Goal: Information Seeking & Learning: Find contact information

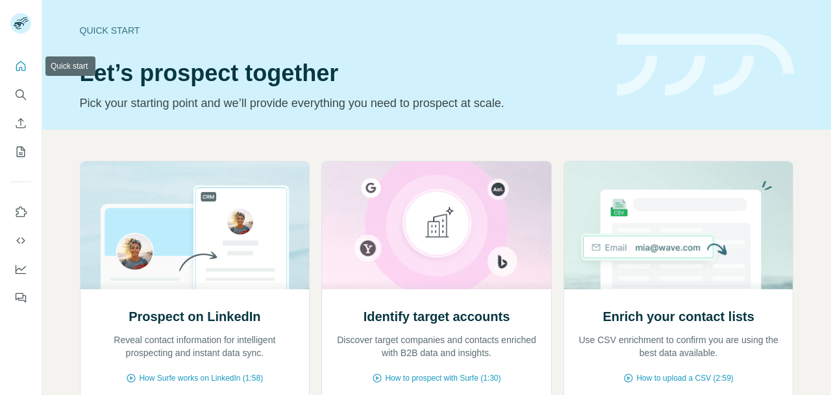
click at [21, 77] on button "Quick start" at bounding box center [20, 66] width 21 height 23
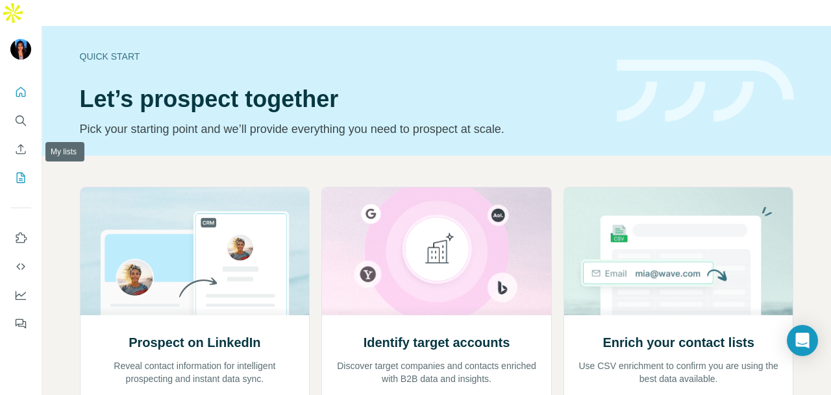
click at [16, 166] on button "My lists" at bounding box center [20, 177] width 21 height 23
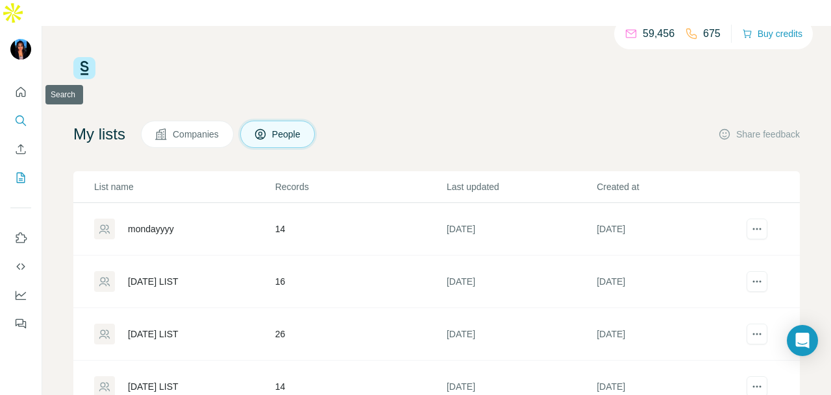
click at [17, 109] on button "Search" at bounding box center [20, 120] width 21 height 23
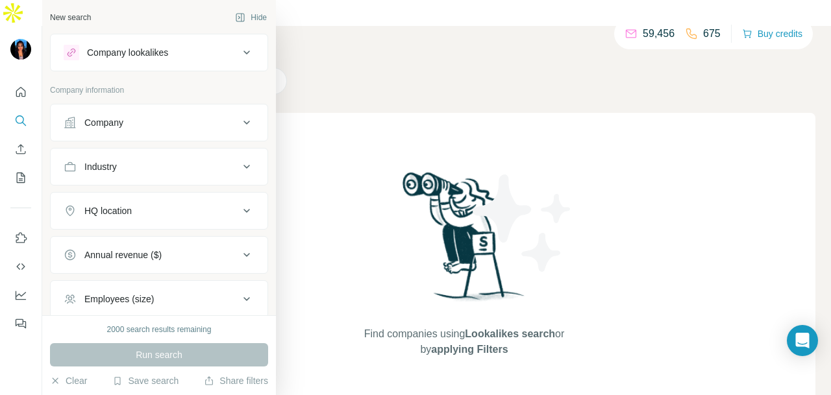
click at [136, 134] on button "Company" at bounding box center [159, 122] width 217 height 31
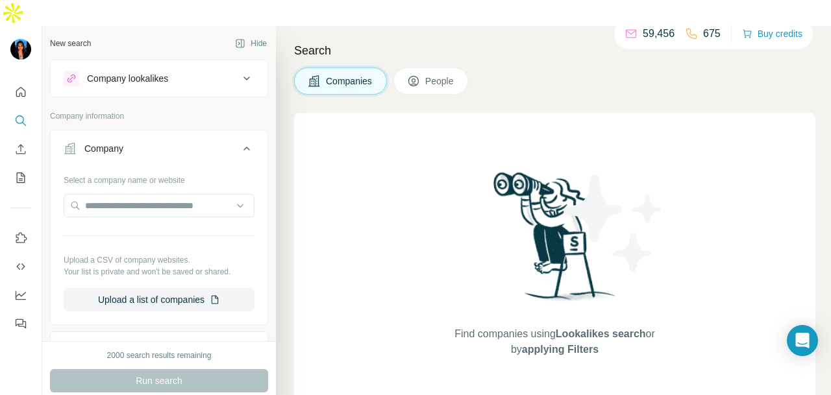
drag, startPoint x: 397, startPoint y: 47, endPoint x: 416, endPoint y: 50, distance: 19.1
click at [397, 68] on div "Companies People" at bounding box center [381, 81] width 174 height 27
click at [416, 76] on icon at bounding box center [413, 81] width 10 height 10
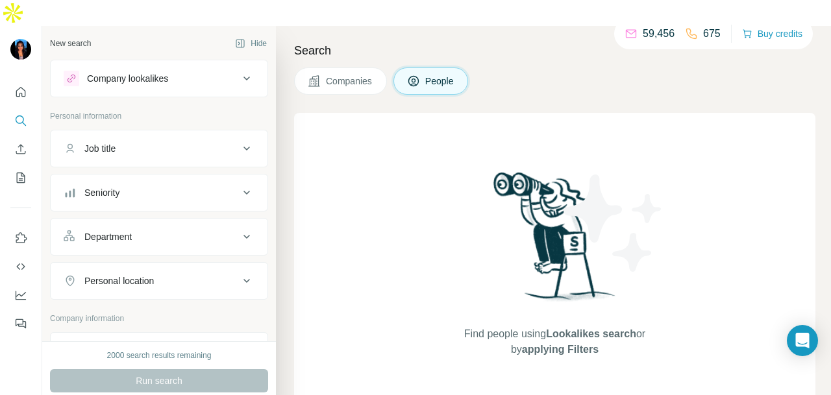
click at [153, 142] on div "Job title" at bounding box center [151, 148] width 175 height 13
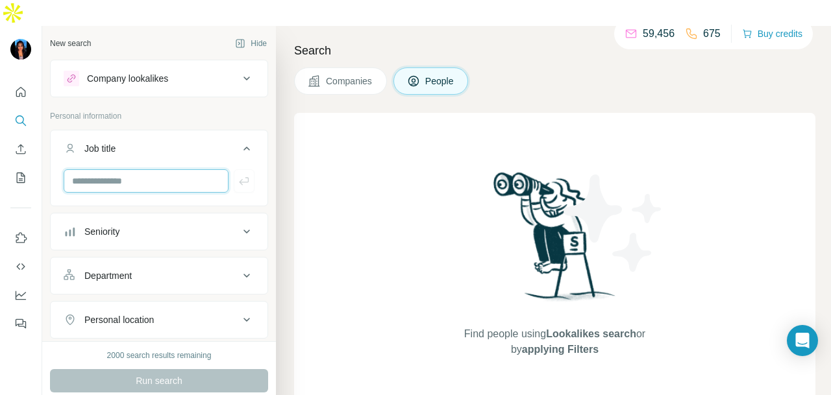
click at [147, 169] on input "text" at bounding box center [146, 180] width 165 height 23
drag, startPoint x: 202, startPoint y: 242, endPoint x: 202, endPoint y: 251, distance: 9.1
click at [202, 269] on div "Department" at bounding box center [151, 275] width 175 height 13
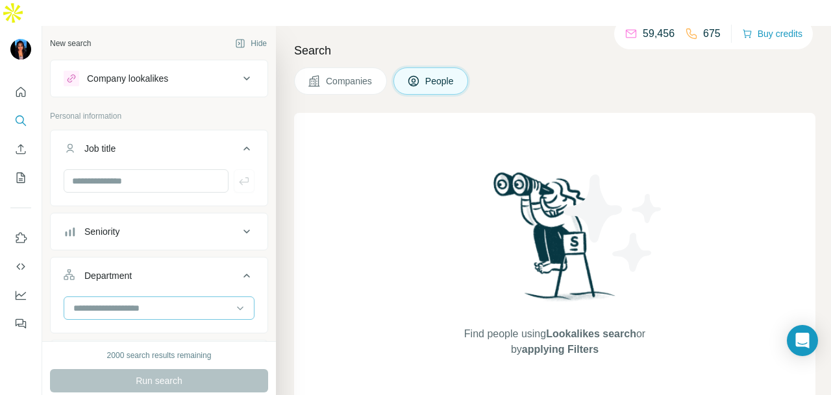
click at [160, 297] on div at bounding box center [152, 308] width 160 height 22
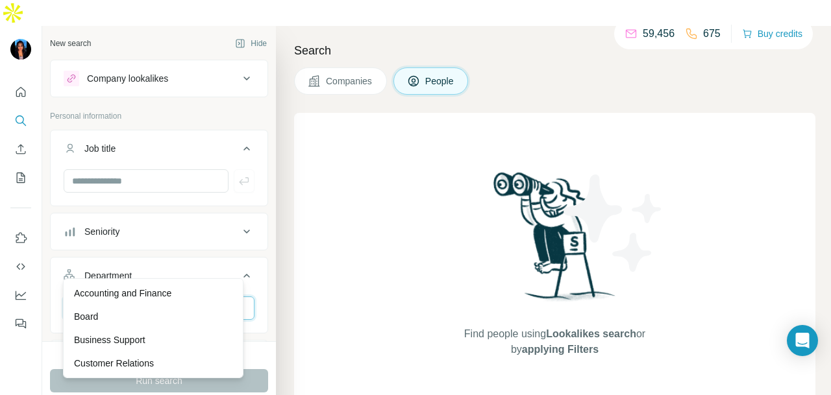
scroll to position [65, 0]
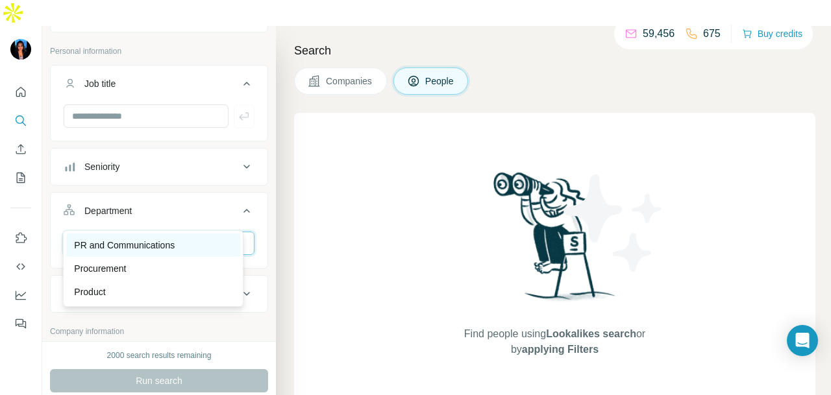
type input "**"
click at [160, 237] on div "PR and Communications" at bounding box center [153, 245] width 174 height 23
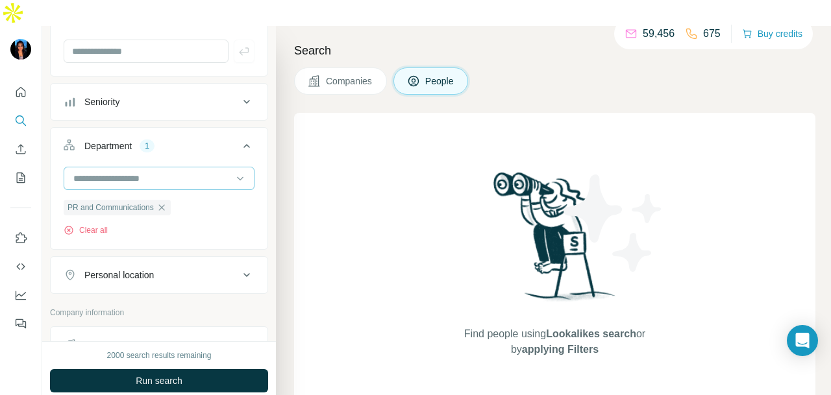
scroll to position [195, 0]
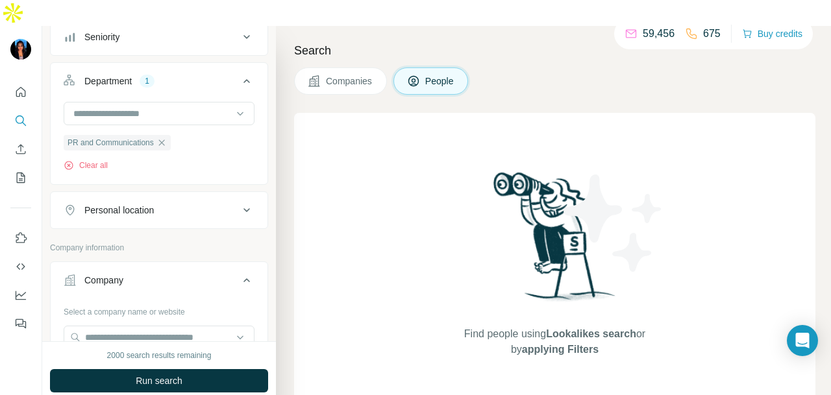
click at [171, 195] on button "Personal location" at bounding box center [159, 210] width 217 height 31
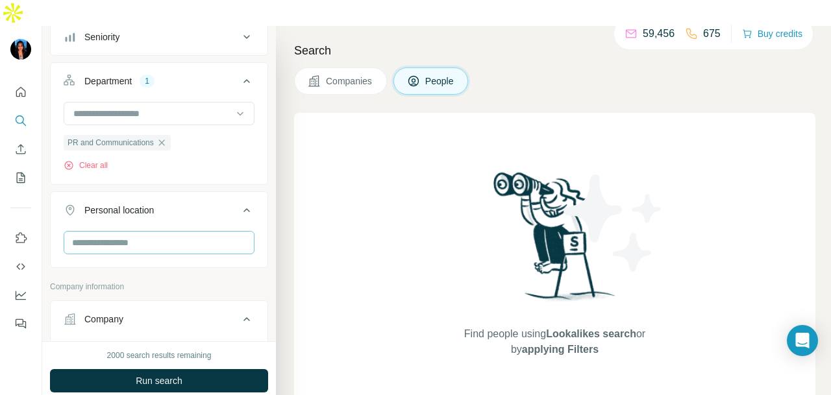
drag, startPoint x: 159, startPoint y: 231, endPoint x: 164, endPoint y: 212, distance: 18.9
click at [162, 231] on div at bounding box center [159, 248] width 217 height 34
click at [164, 231] on input "text" at bounding box center [159, 242] width 191 height 23
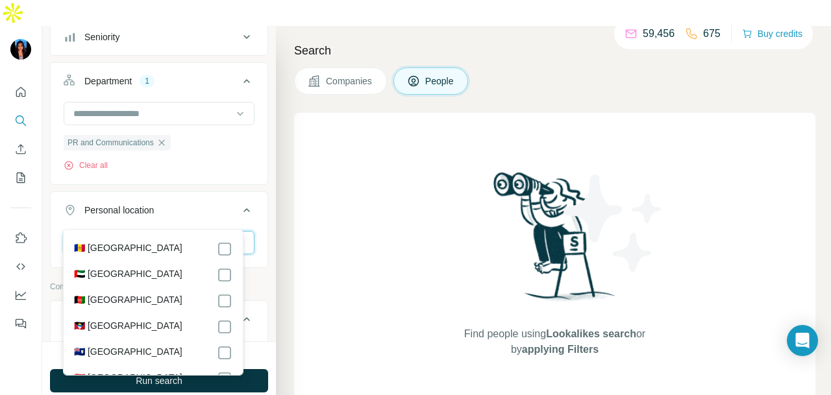
click at [164, 231] on input "text" at bounding box center [159, 242] width 191 height 23
click at [216, 231] on input "text" at bounding box center [159, 242] width 191 height 23
click at [153, 231] on input "text" at bounding box center [159, 242] width 191 height 23
click at [314, 223] on div "Find people using Lookalikes search or by applying Filters" at bounding box center [554, 263] width 521 height 301
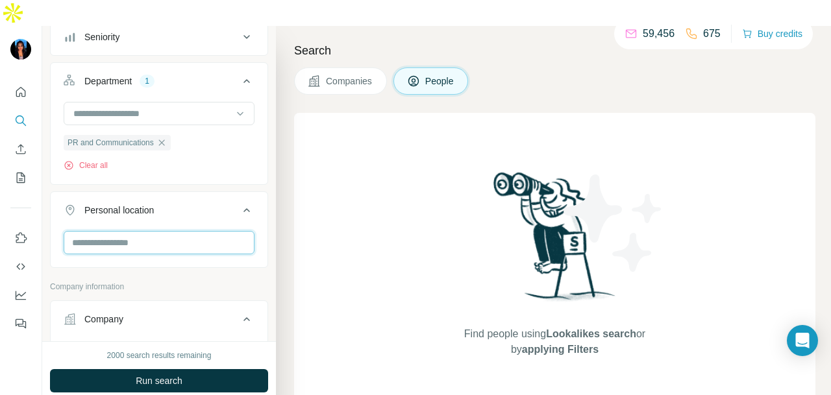
click at [192, 231] on input "text" at bounding box center [159, 242] width 191 height 23
type input "****"
click at [224, 240] on div "🇸🇬 [GEOGRAPHIC_DATA]" at bounding box center [153, 255] width 174 height 47
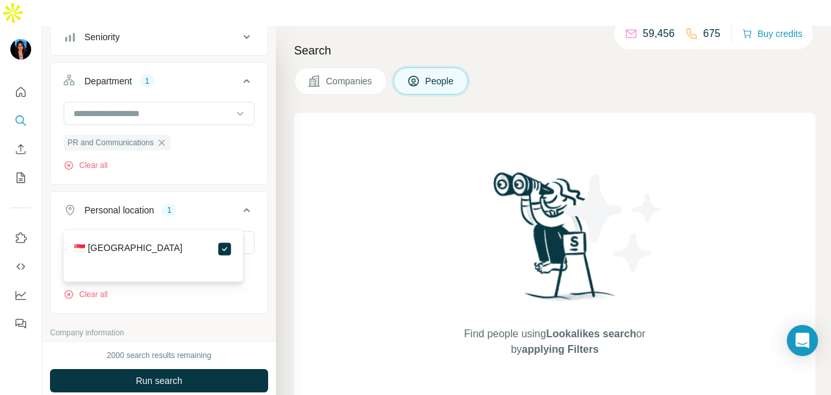
click at [334, 195] on div "Find people using Lookalikes search or by applying Filters" at bounding box center [554, 263] width 521 height 301
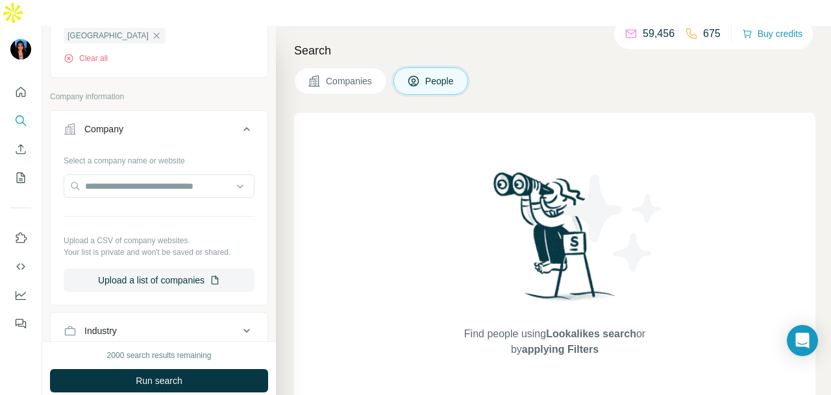
scroll to position [626, 0]
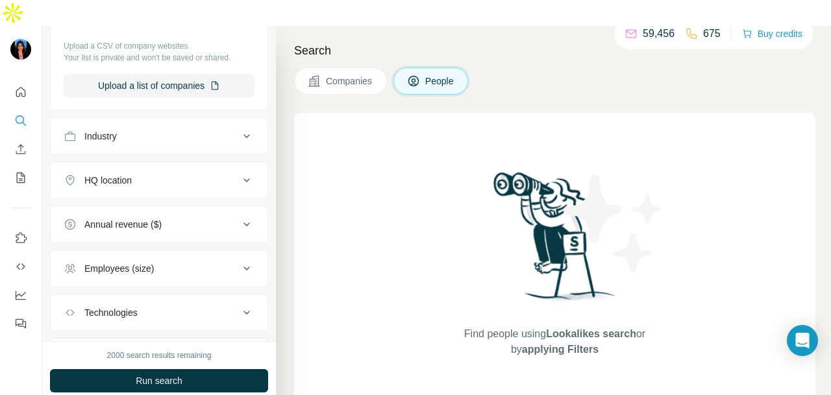
click at [189, 130] on div "Industry" at bounding box center [151, 136] width 175 height 13
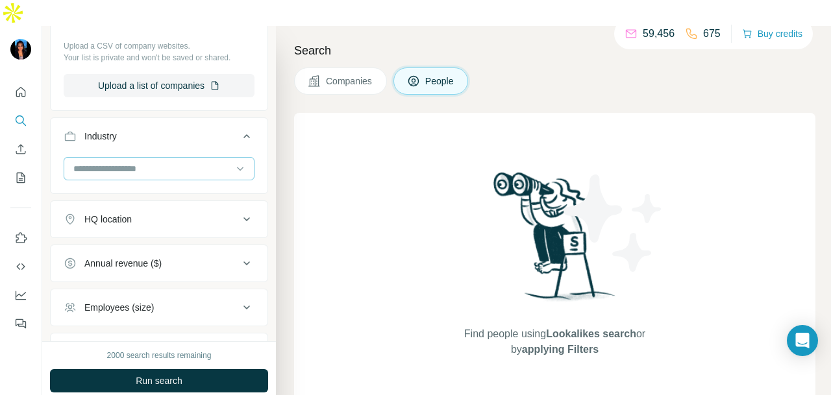
click at [201, 158] on div at bounding box center [152, 169] width 160 height 22
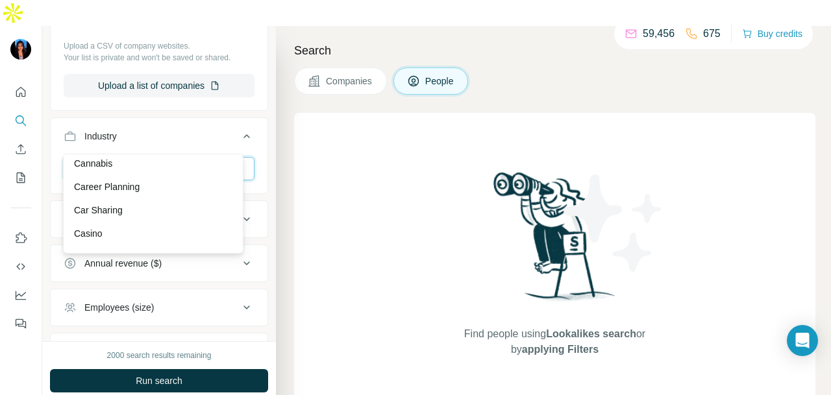
scroll to position [1753, 0]
click at [168, 152] on div "Car Sharing" at bounding box center [153, 145] width 158 height 13
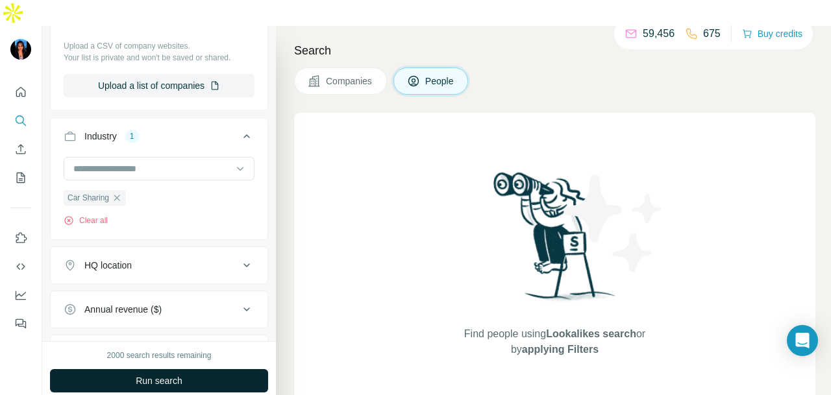
click at [156, 375] on span "Run search" at bounding box center [159, 381] width 47 height 13
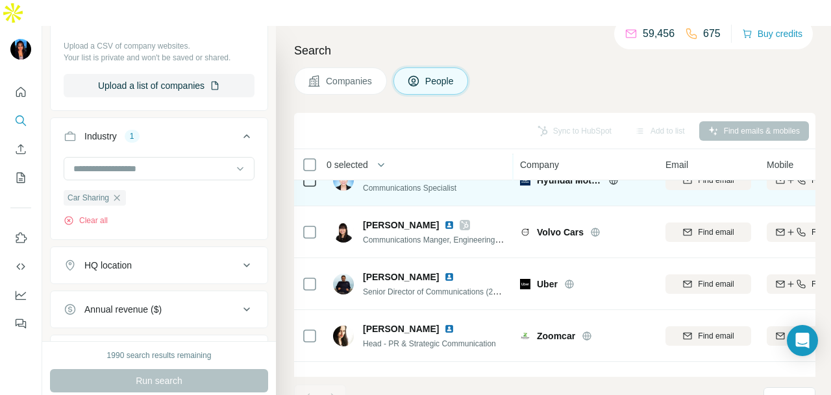
scroll to position [195, 0]
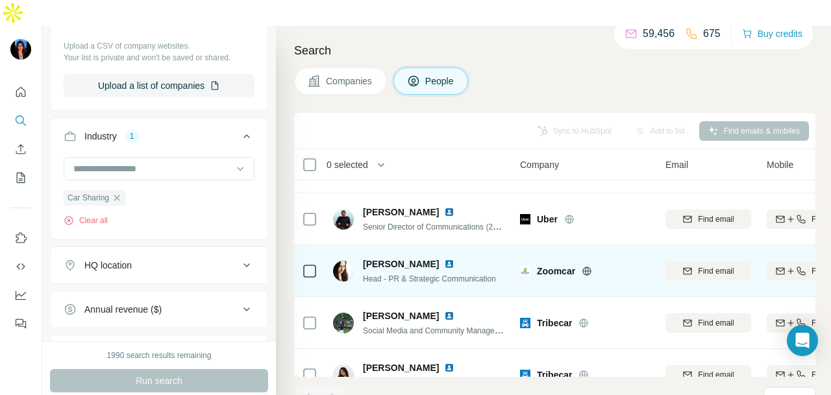
click at [444, 259] on img at bounding box center [449, 264] width 10 height 10
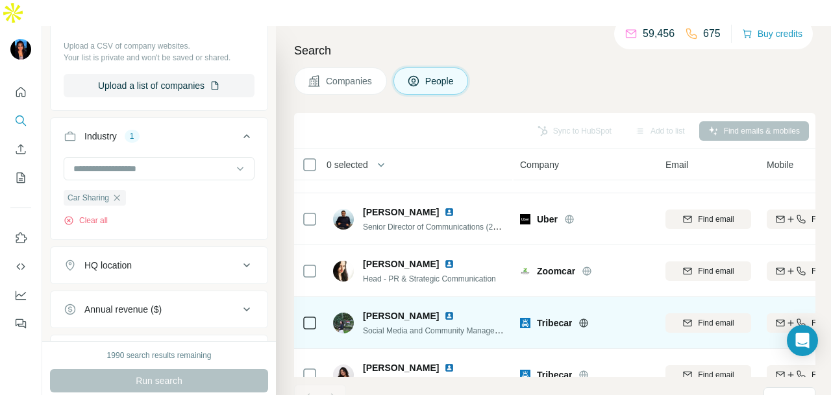
scroll to position [222, 0]
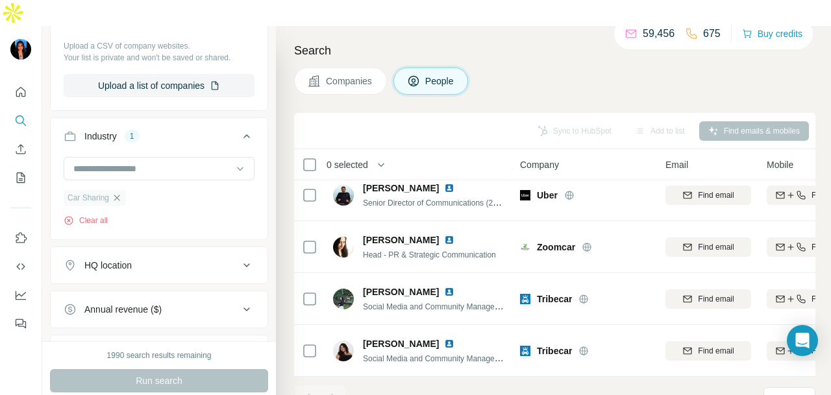
click at [118, 195] on icon "button" at bounding box center [117, 198] width 6 height 6
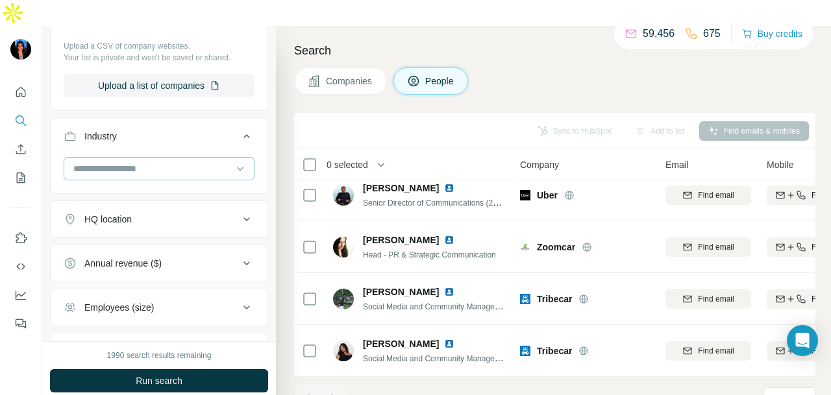
click at [175, 162] on input at bounding box center [152, 169] width 160 height 14
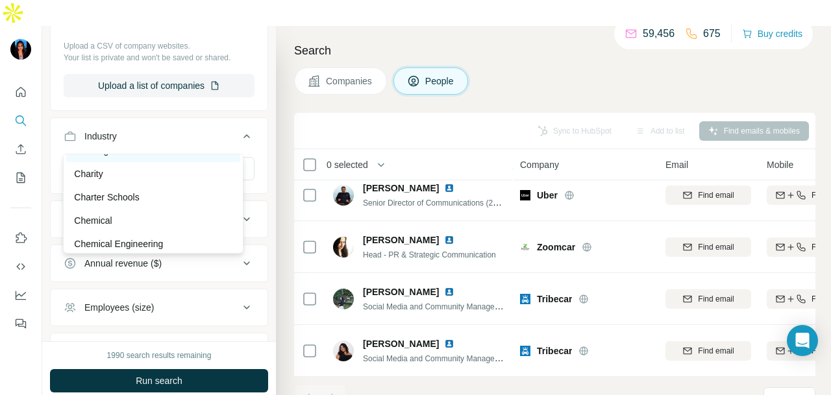
click at [162, 155] on div "Catering" at bounding box center [153, 150] width 174 height 23
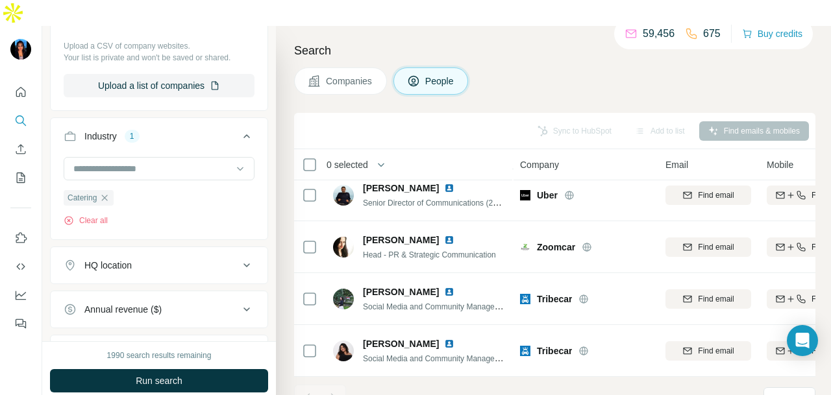
click at [179, 375] on span "Run search" at bounding box center [159, 381] width 47 height 13
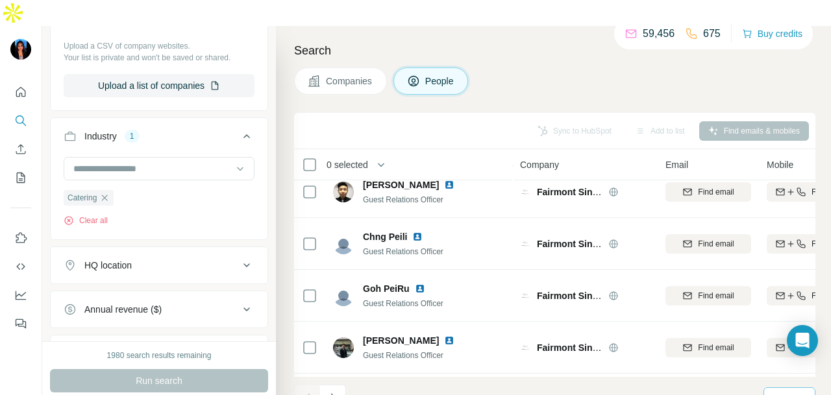
click at [792, 392] on div "10" at bounding box center [788, 398] width 32 height 13
click at [778, 272] on p "60" at bounding box center [780, 274] width 10 height 13
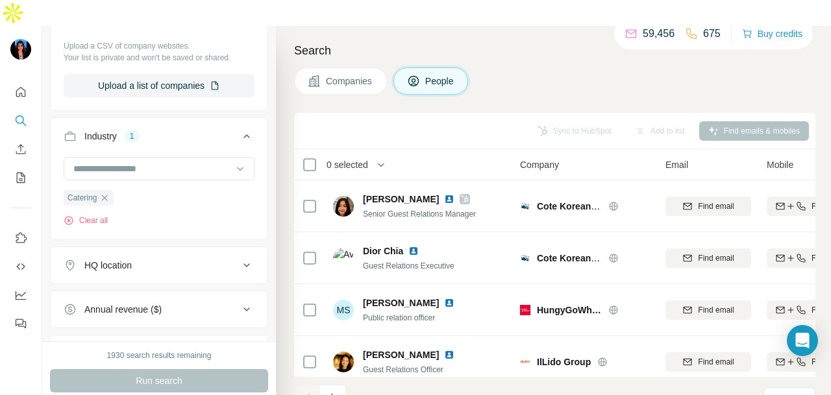
scroll to position [2924, 0]
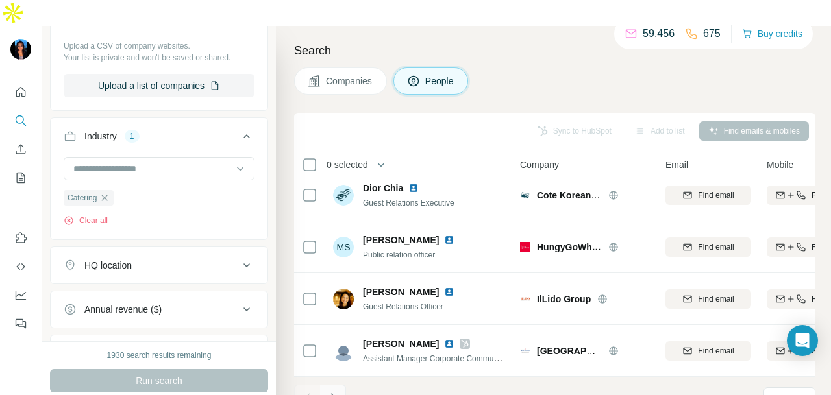
click at [334, 392] on icon "Navigate to next page" at bounding box center [333, 398] width 13 height 13
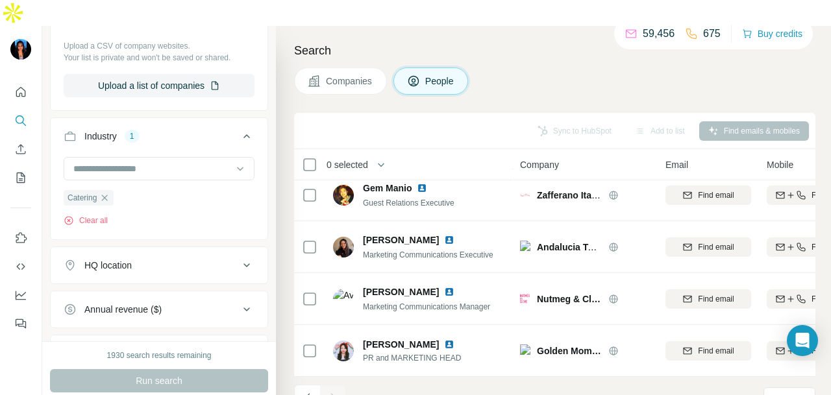
scroll to position [274, 0]
click at [106, 193] on icon "button" at bounding box center [104, 198] width 10 height 10
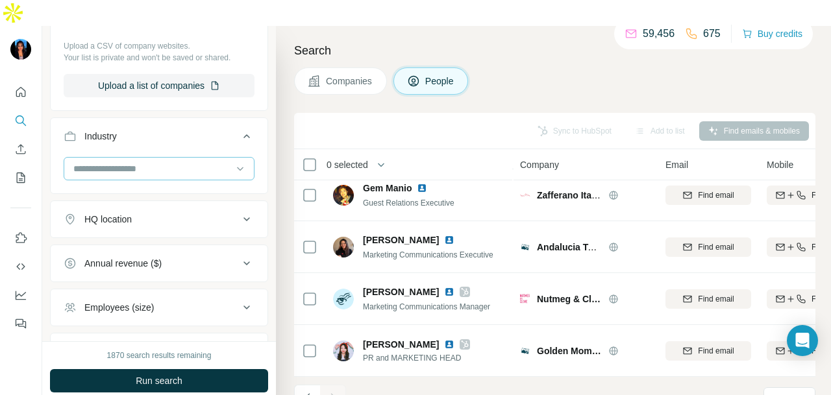
click at [166, 162] on input at bounding box center [152, 169] width 160 height 14
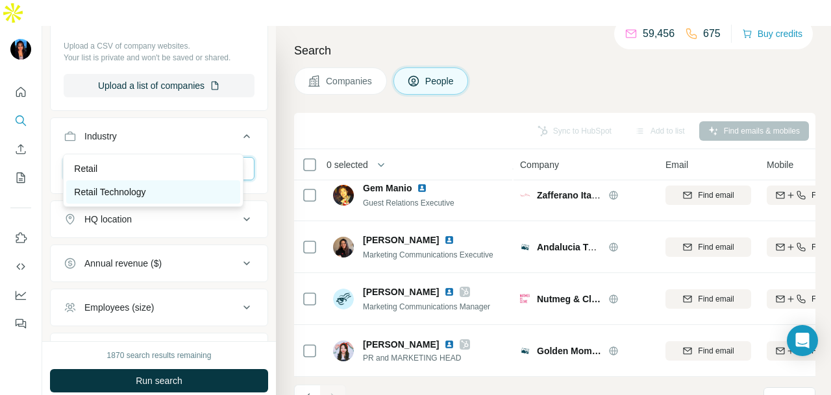
type input "*****"
click at [153, 193] on div "Retail Technology" at bounding box center [153, 192] width 158 height 13
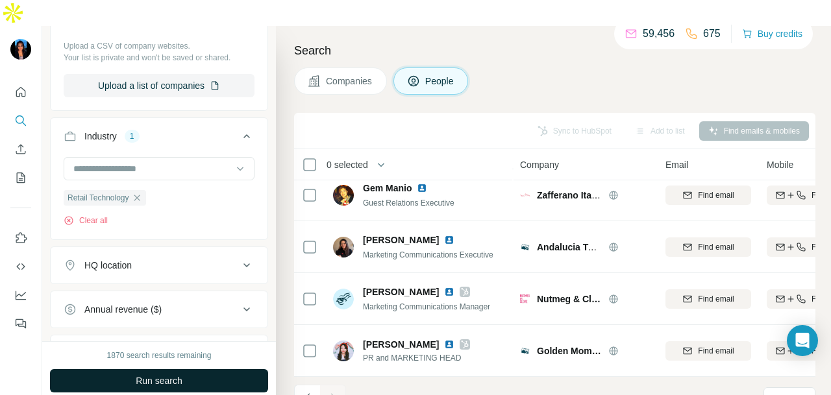
click at [175, 375] on span "Run search" at bounding box center [159, 381] width 47 height 13
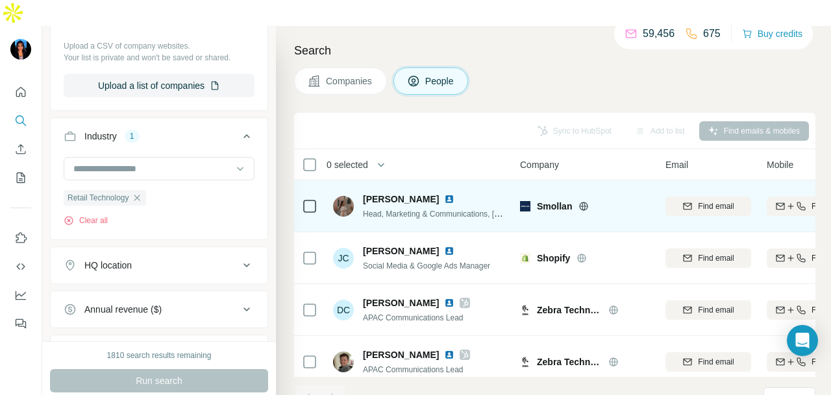
click at [444, 194] on img at bounding box center [449, 199] width 10 height 10
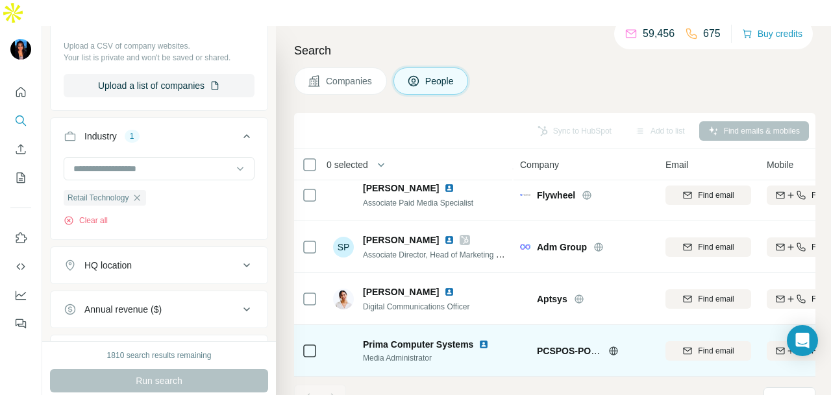
scroll to position [508, 0]
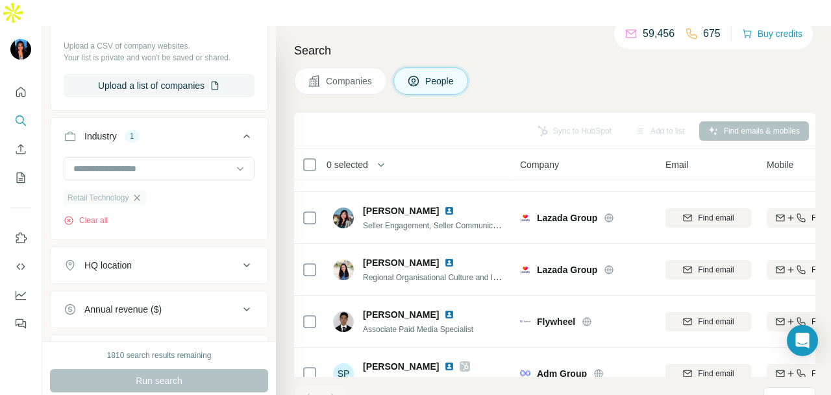
click at [139, 193] on icon "button" at bounding box center [137, 198] width 10 height 10
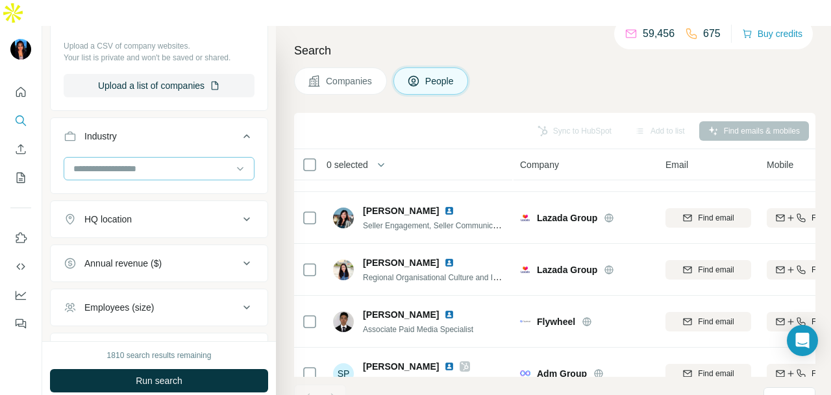
click at [144, 162] on input at bounding box center [152, 169] width 160 height 14
type input "*****"
click at [141, 167] on div "Retail" at bounding box center [153, 168] width 158 height 13
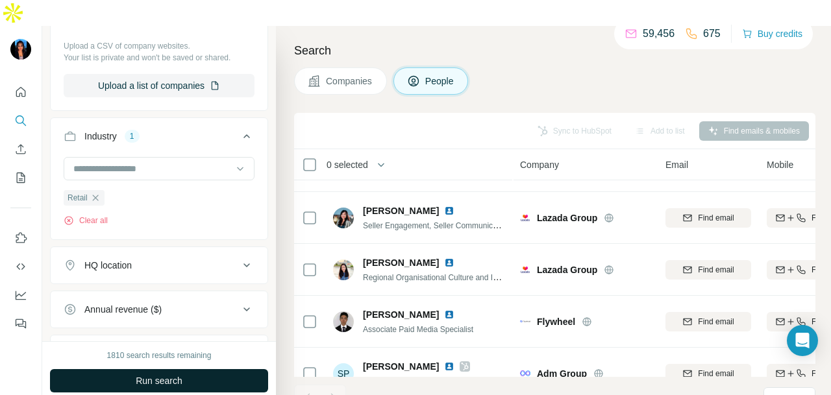
click at [216, 370] on button "Run search" at bounding box center [159, 381] width 218 height 23
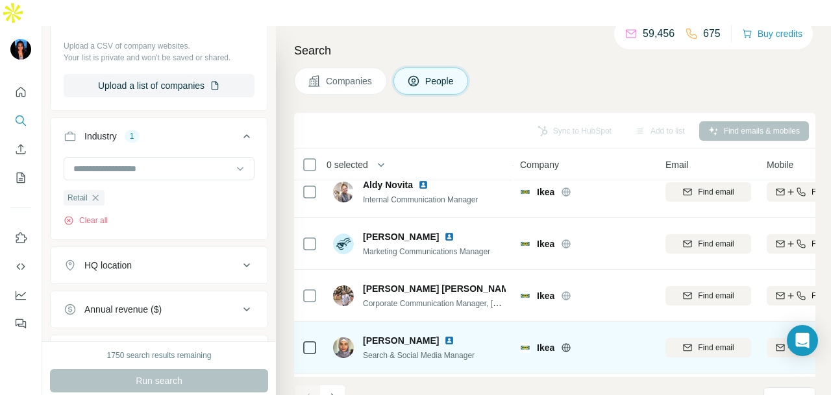
scroll to position [2924, 0]
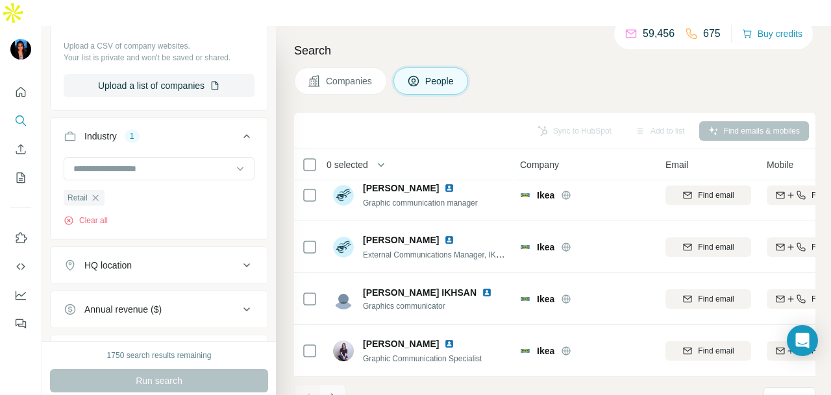
click at [332, 394] on icon "Navigate to next page" at bounding box center [333, 398] width 5 height 8
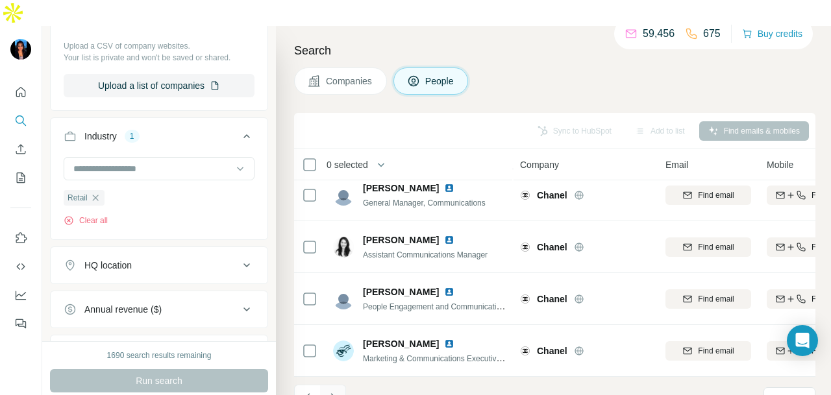
click at [342, 385] on button "Navigate to next page" at bounding box center [333, 398] width 26 height 26
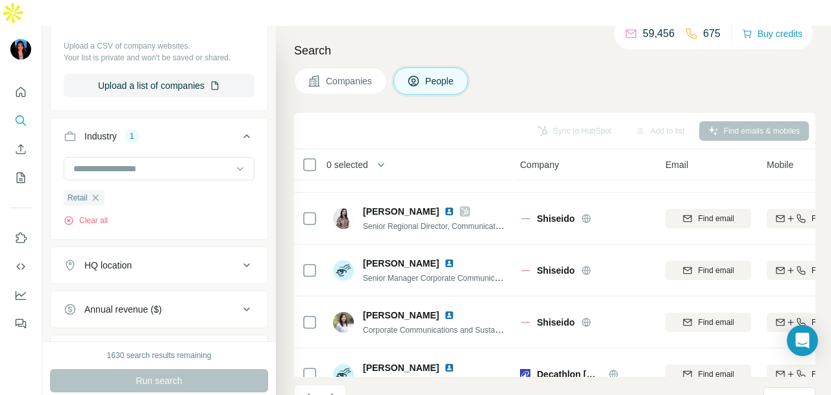
scroll to position [1105, 0]
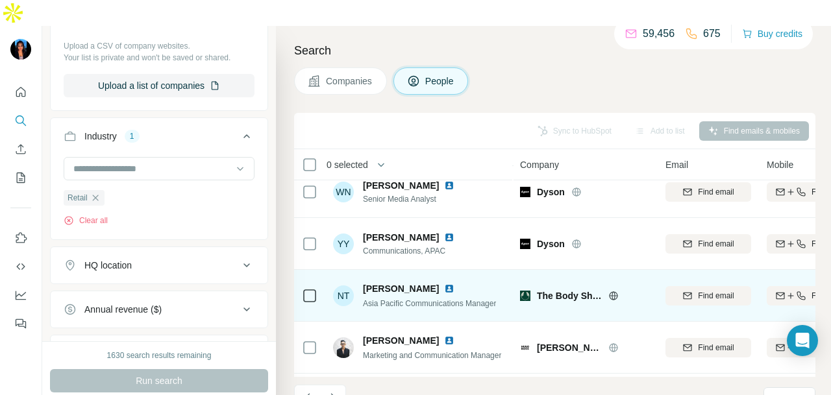
click at [444, 284] on img at bounding box center [449, 289] width 10 height 10
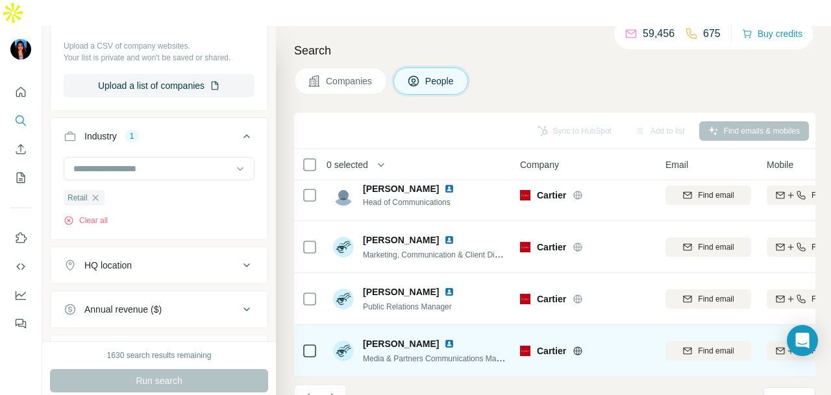
scroll to position [2924, 0]
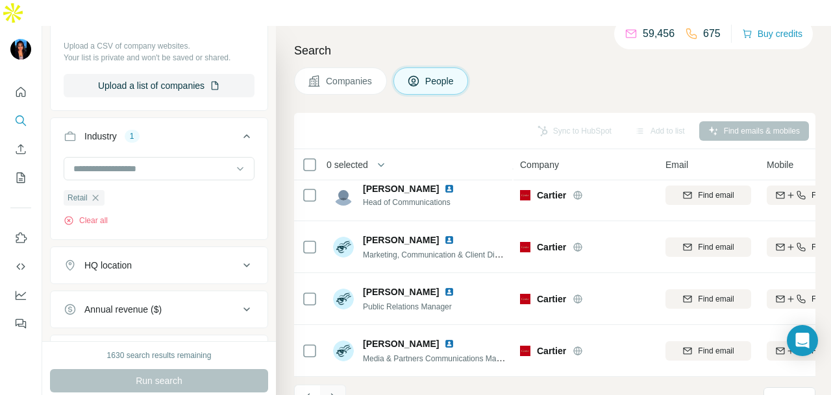
click at [334, 392] on icon "Navigate to next page" at bounding box center [333, 398] width 13 height 13
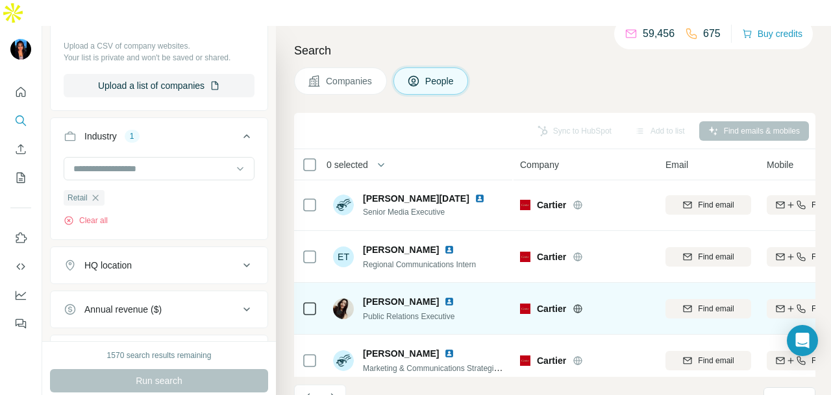
scroll to position [0, 0]
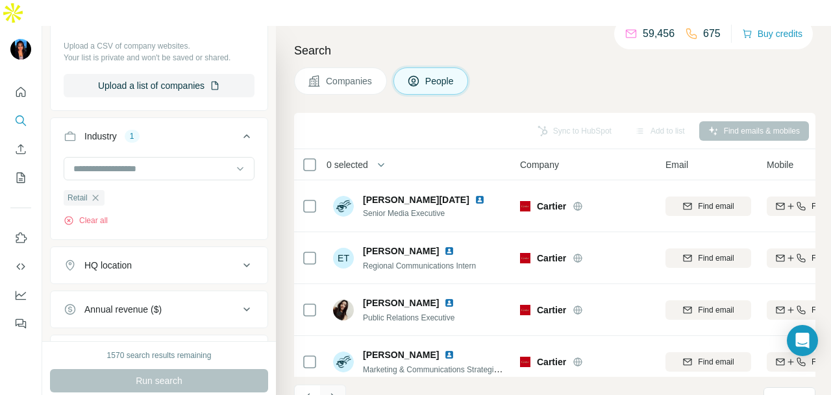
click at [338, 392] on icon "Navigate to next page" at bounding box center [333, 398] width 13 height 13
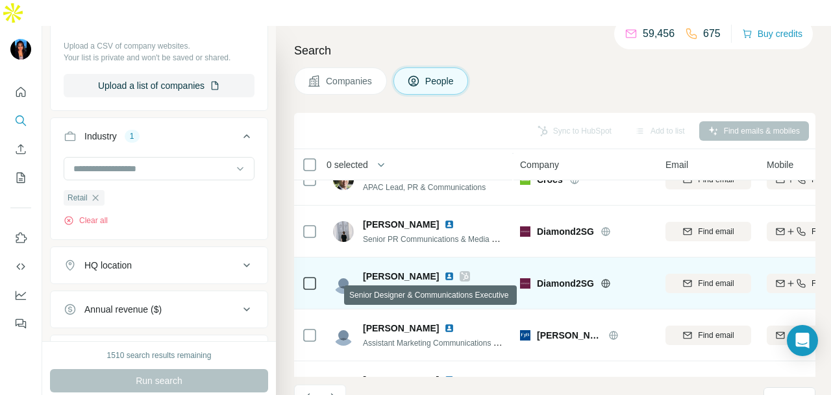
scroll to position [195, 0]
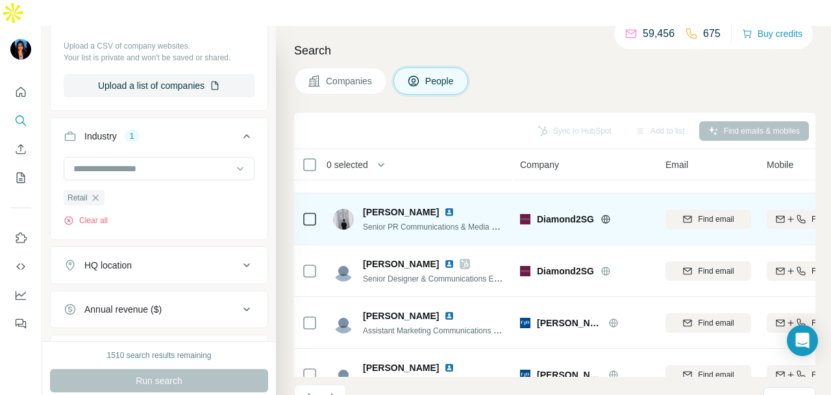
click at [444, 207] on img at bounding box center [449, 212] width 10 height 10
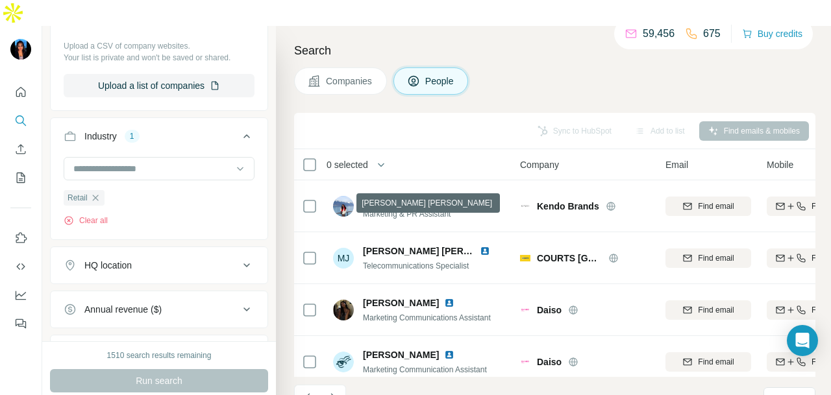
scroll to position [1429, 0]
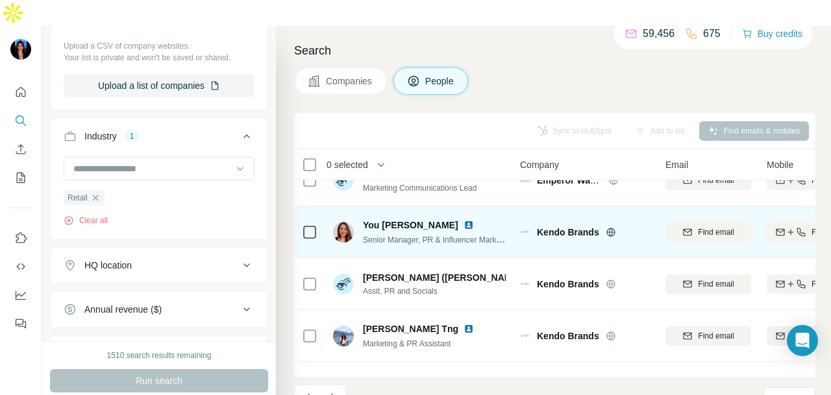
click at [464, 220] on img at bounding box center [469, 225] width 10 height 10
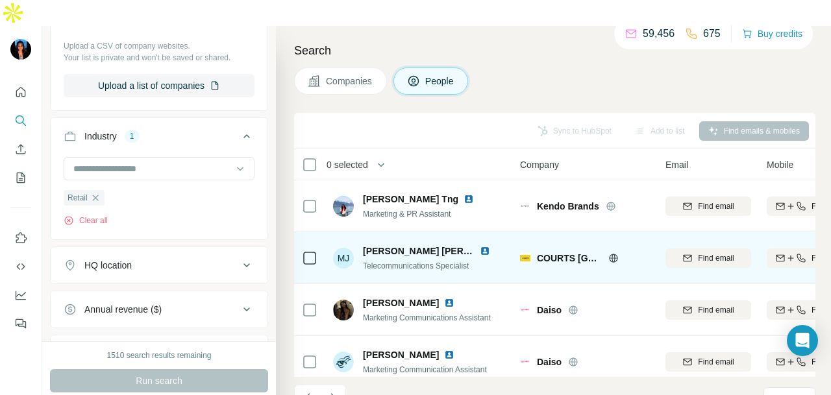
scroll to position [1494, 0]
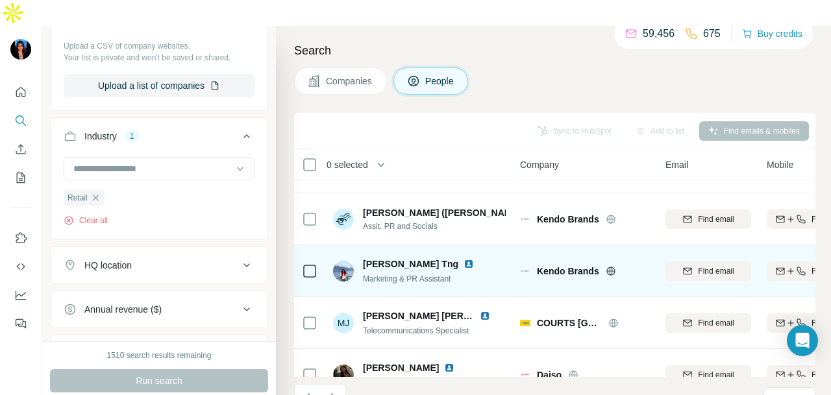
click at [464, 259] on img at bounding box center [469, 264] width 10 height 10
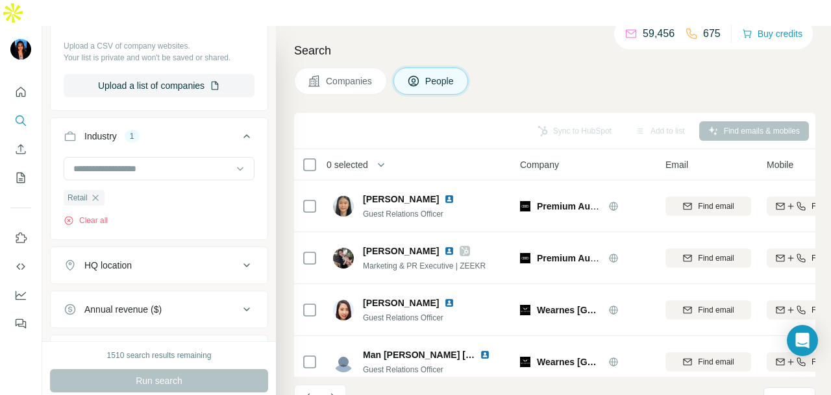
scroll to position [2924, 0]
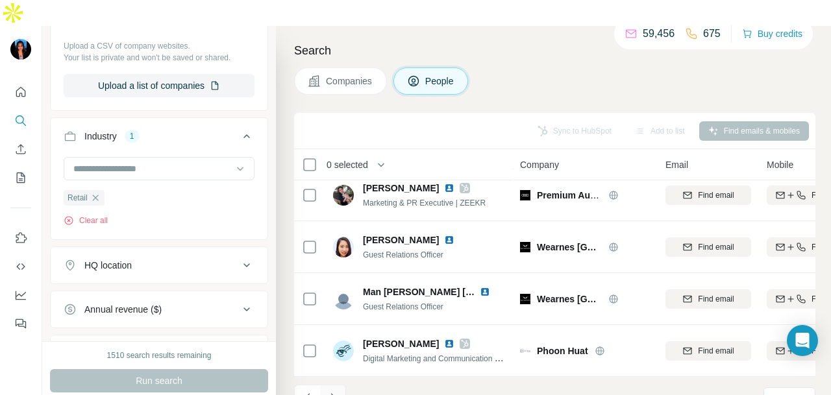
click at [336, 385] on button "Navigate to next page" at bounding box center [333, 398] width 26 height 26
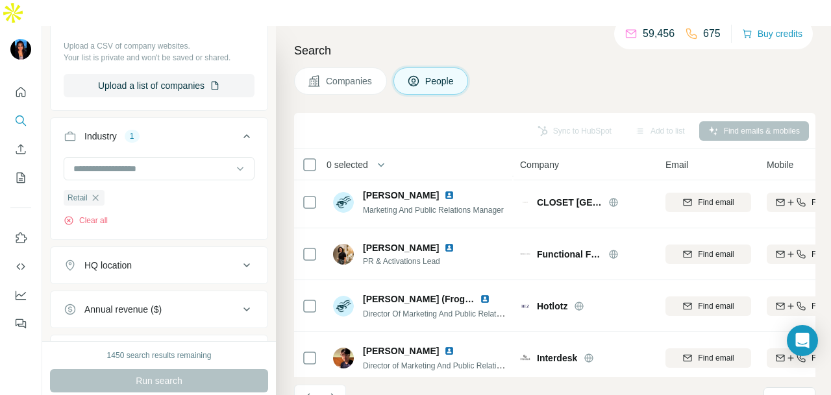
scroll to position [2342, 0]
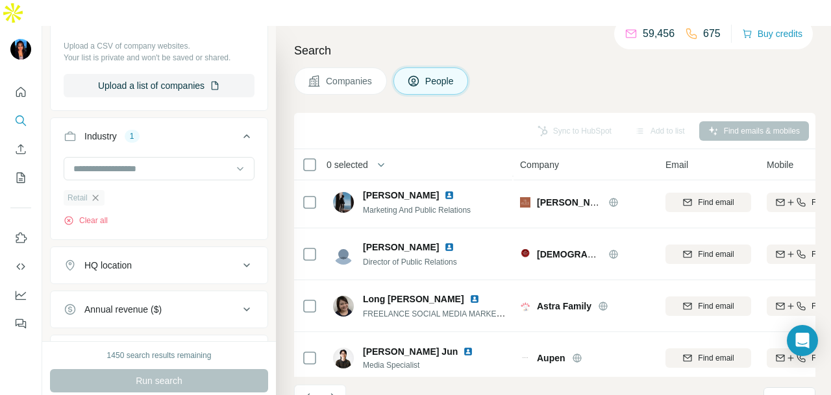
click at [93, 193] on icon "button" at bounding box center [95, 198] width 10 height 10
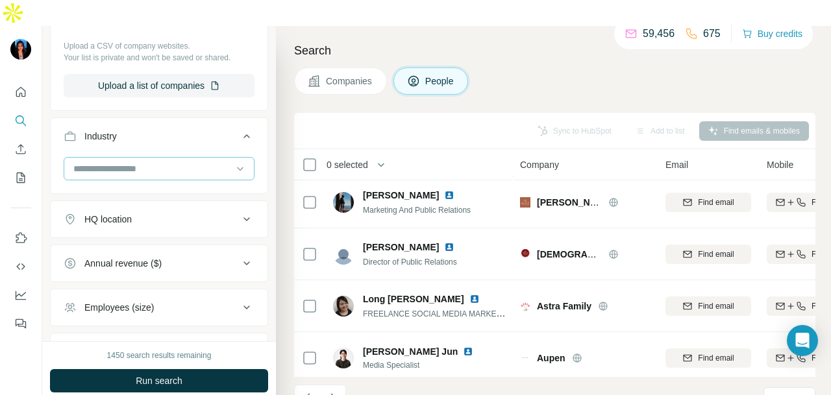
click at [160, 158] on div at bounding box center [152, 169] width 160 height 22
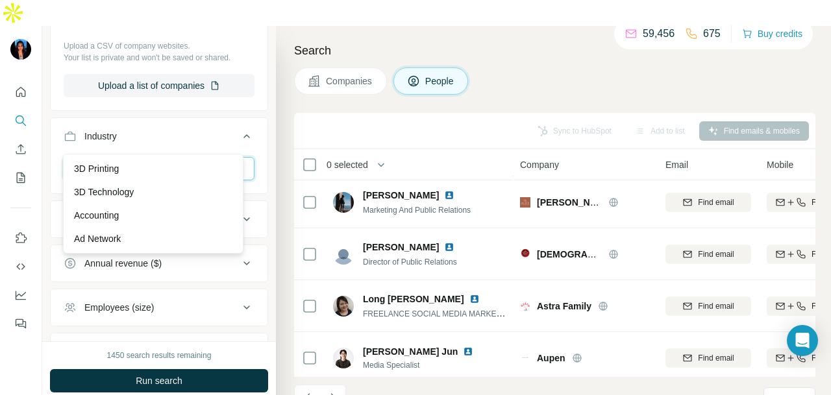
scroll to position [195, 0]
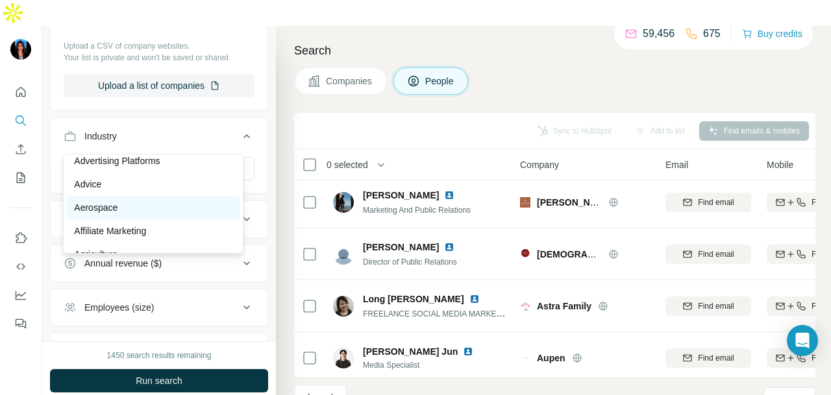
click at [134, 208] on div "Aerospace" at bounding box center [153, 207] width 158 height 13
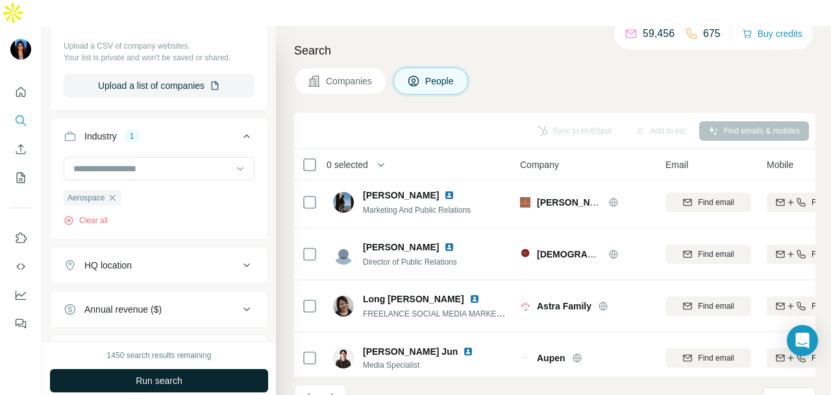
click at [181, 370] on button "Run search" at bounding box center [159, 381] width 218 height 23
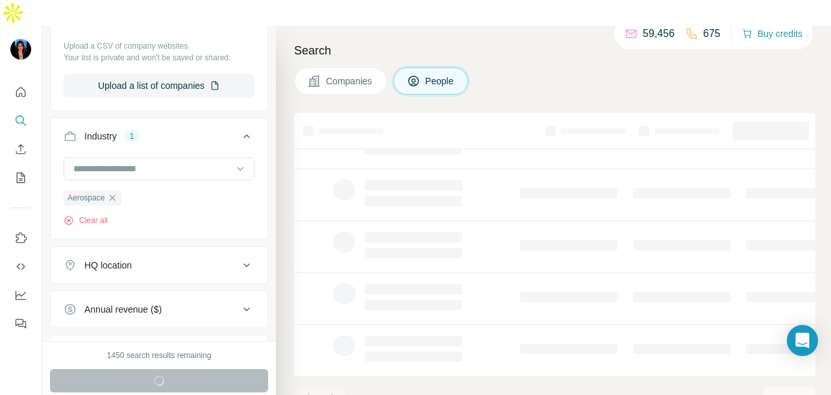
scroll to position [326, 0]
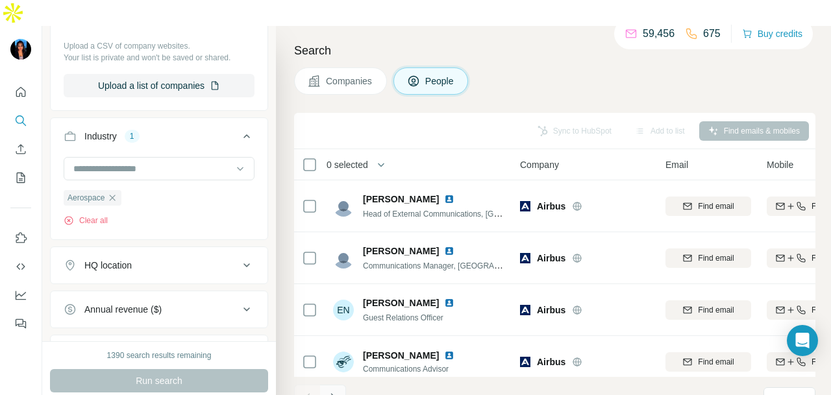
click at [340, 385] on button "Navigate to next page" at bounding box center [333, 398] width 26 height 26
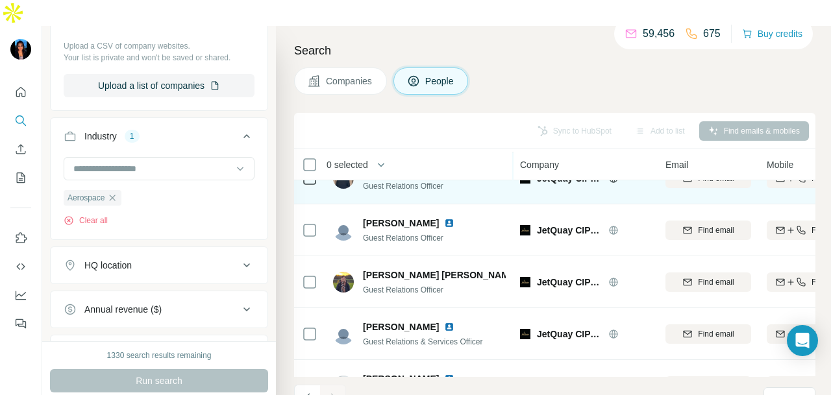
scroll to position [455, 0]
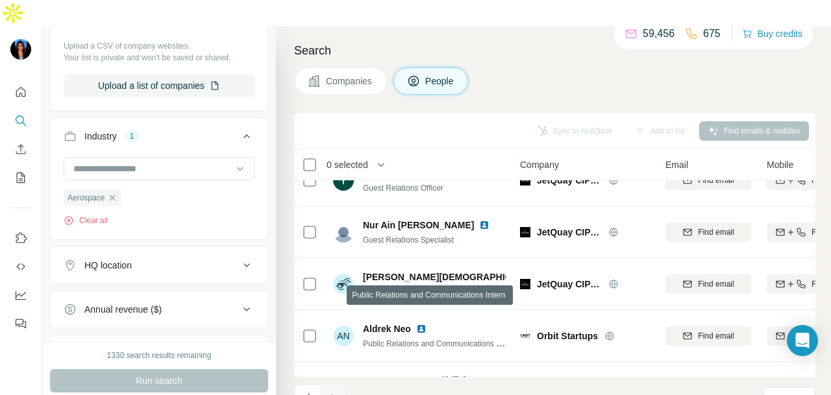
scroll to position [1234, 0]
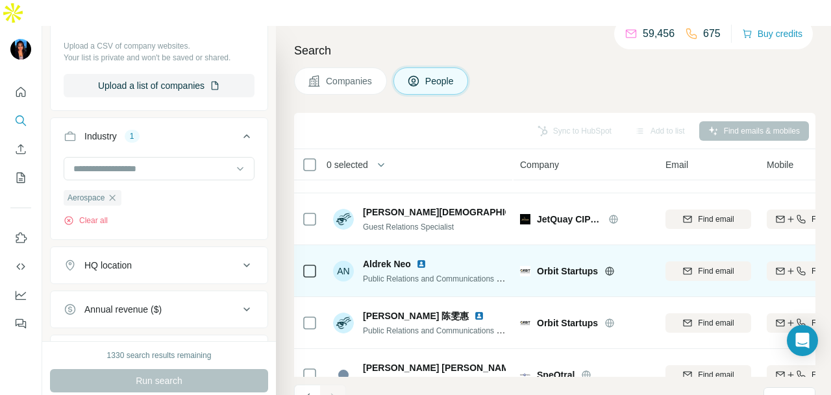
click at [418, 259] on img at bounding box center [421, 264] width 10 height 10
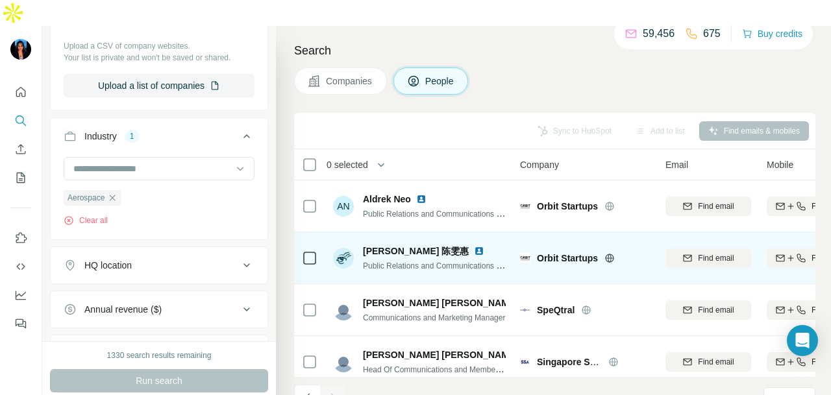
click at [474, 246] on img at bounding box center [479, 251] width 10 height 10
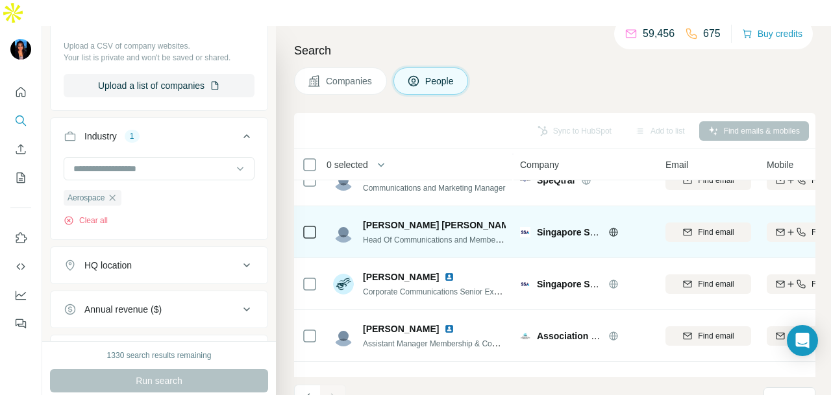
scroll to position [1469, 0]
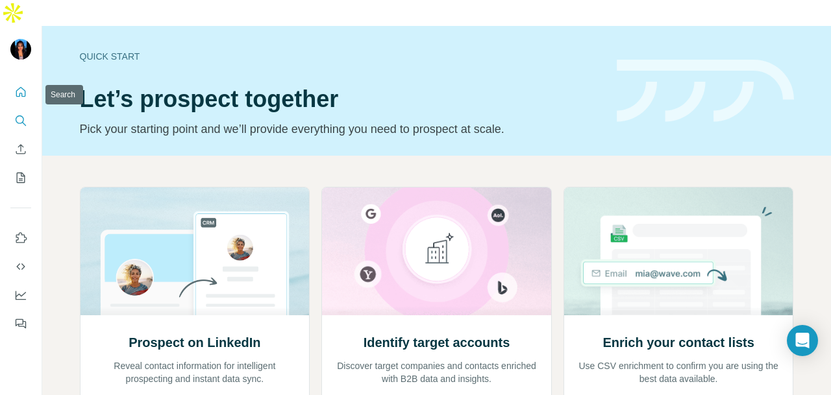
click at [21, 109] on button "Search" at bounding box center [20, 120] width 21 height 23
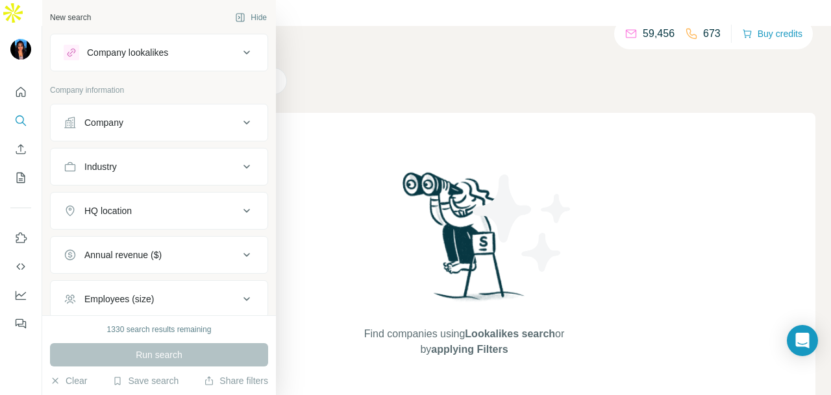
click at [154, 116] on div "Company" at bounding box center [151, 122] width 175 height 13
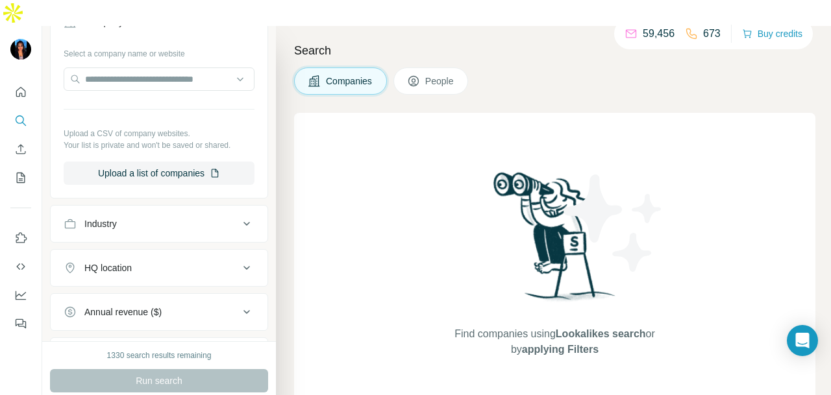
scroll to position [130, 0]
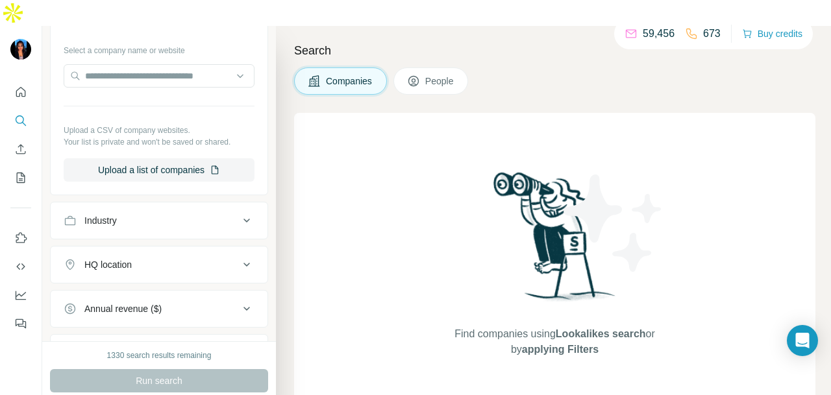
click at [132, 214] on div "Industry" at bounding box center [151, 220] width 175 height 13
click at [136, 246] on input at bounding box center [152, 253] width 160 height 14
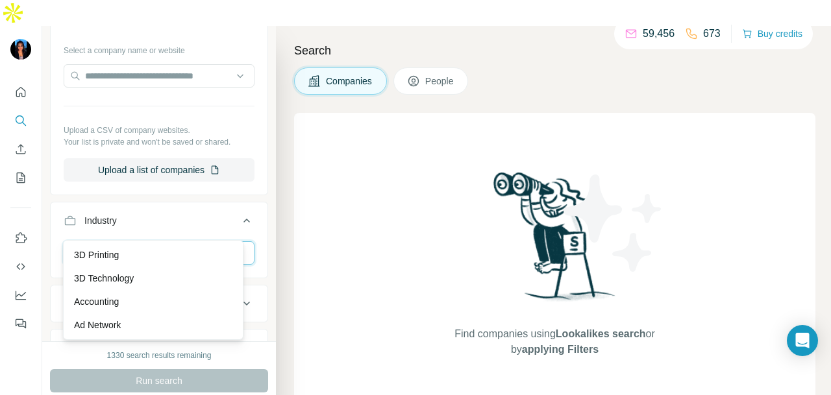
drag, startPoint x: 137, startPoint y: 230, endPoint x: 126, endPoint y: 232, distance: 11.2
click at [138, 246] on input at bounding box center [152, 253] width 160 height 14
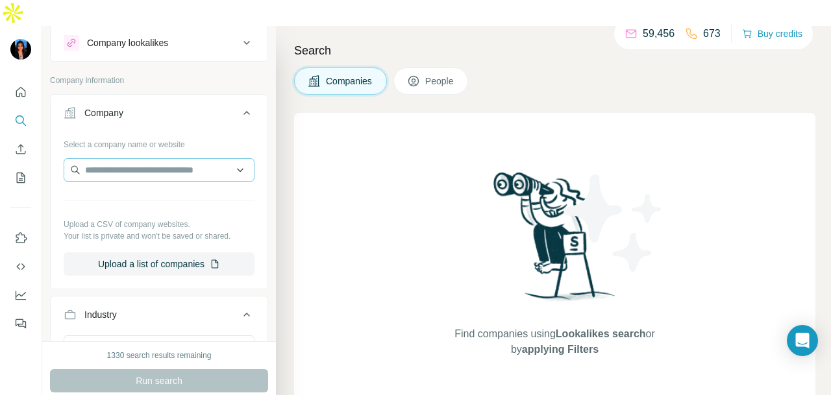
scroll to position [0, 0]
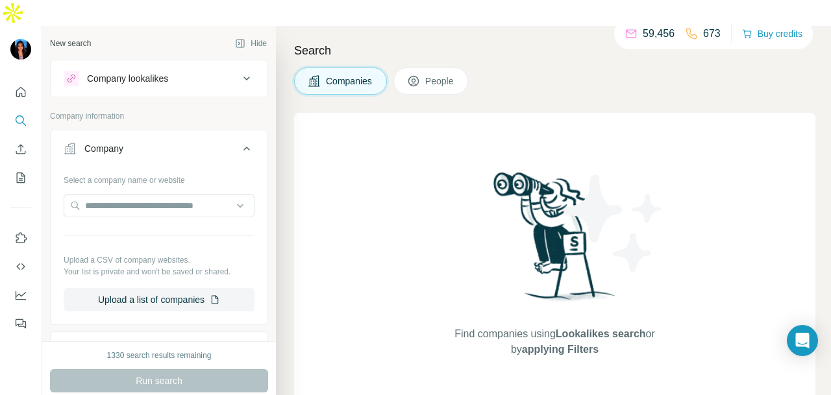
click at [453, 68] on button "People" at bounding box center [431, 81] width 75 height 27
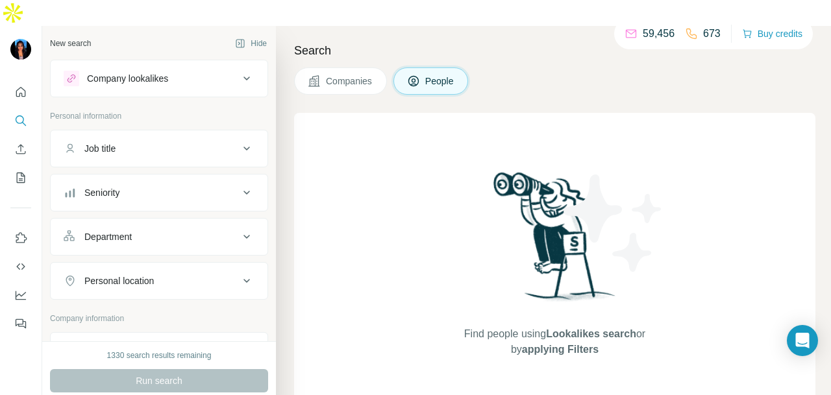
click at [153, 231] on div "Department" at bounding box center [151, 237] width 175 height 13
click at [147, 262] on input at bounding box center [152, 269] width 160 height 14
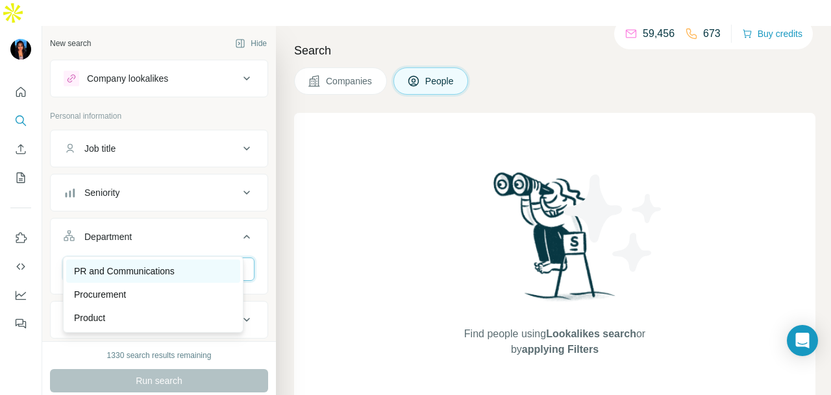
type input "**"
click at [164, 266] on p "PR and Communications" at bounding box center [124, 271] width 101 height 13
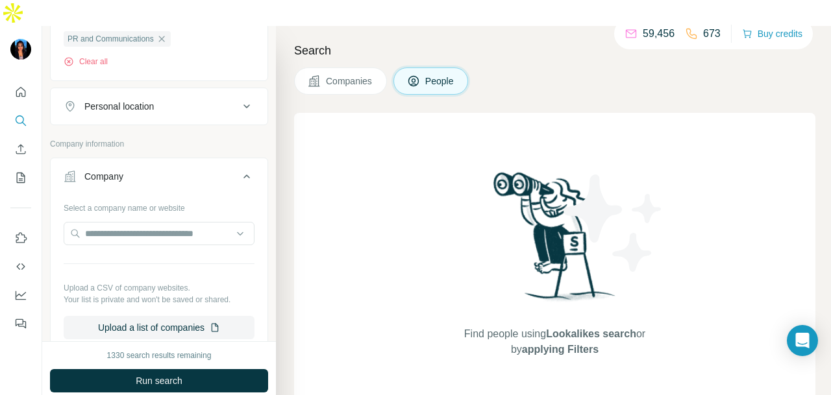
scroll to position [325, 0]
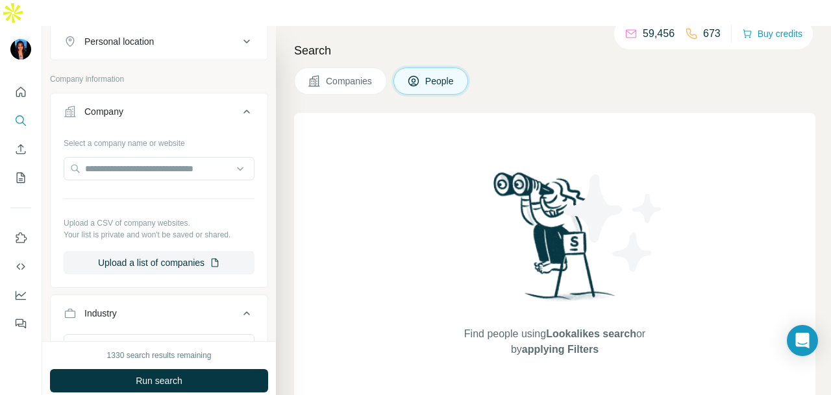
click at [182, 35] on div "Personal location" at bounding box center [151, 41] width 175 height 13
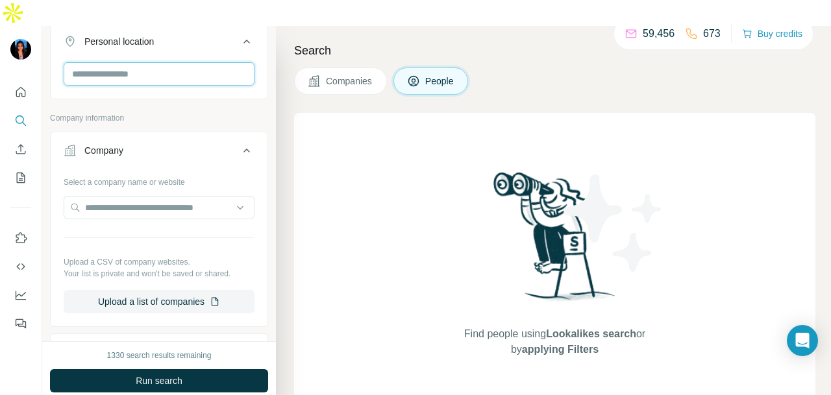
click at [173, 62] on input "text" at bounding box center [159, 73] width 191 height 23
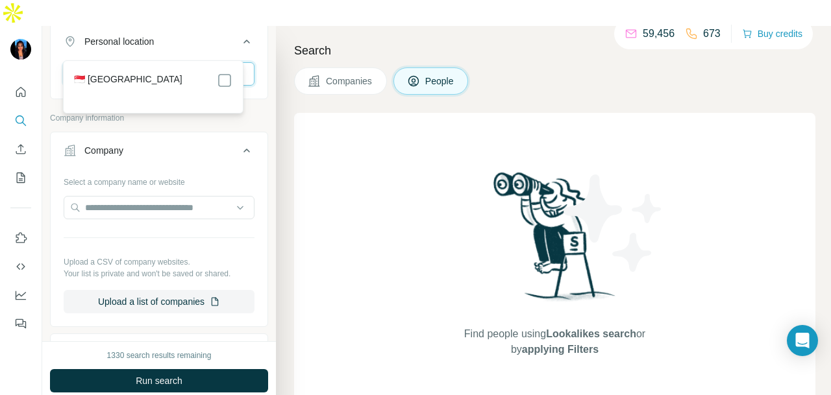
type input "****"
click at [216, 81] on div "🇸🇬 [GEOGRAPHIC_DATA]" at bounding box center [153, 81] width 158 height 16
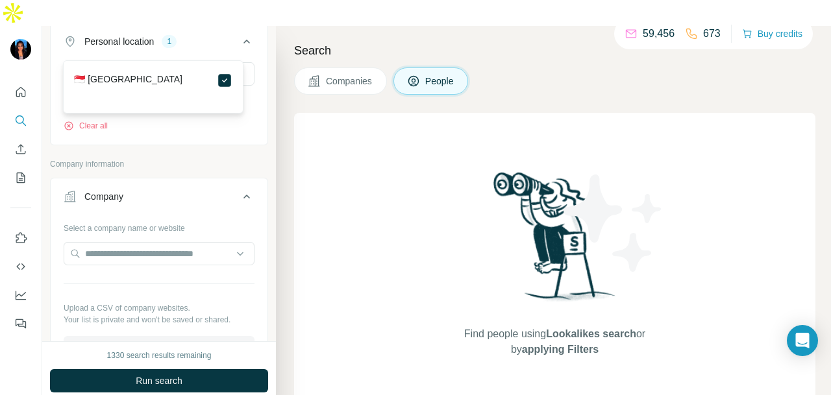
click at [245, 158] on p "Company information" at bounding box center [159, 164] width 218 height 12
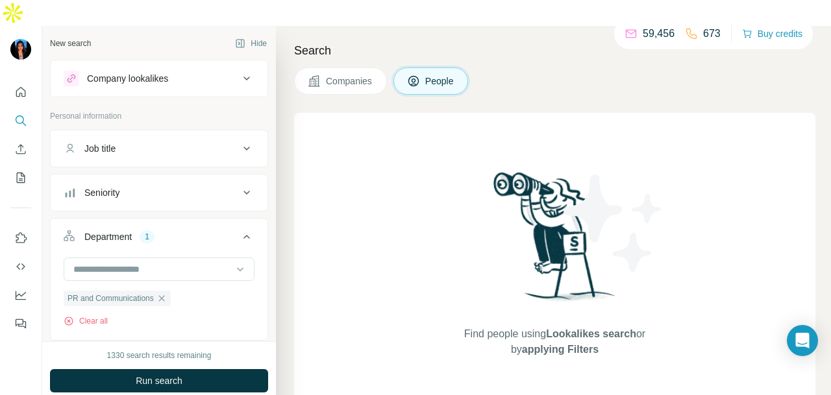
click at [221, 142] on div "Job title" at bounding box center [151, 148] width 175 height 13
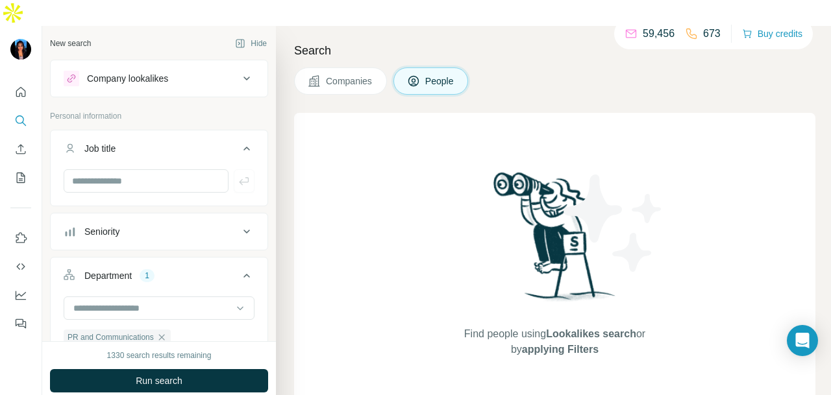
click at [221, 225] on div "Seniority" at bounding box center [151, 231] width 175 height 13
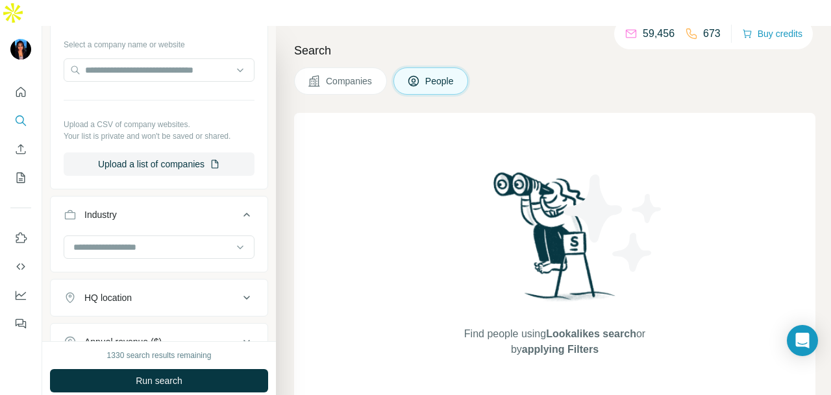
scroll to position [779, 0]
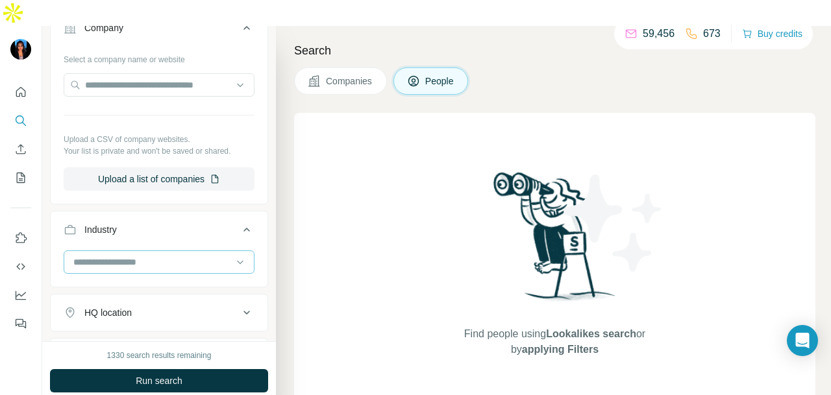
click at [212, 255] on input at bounding box center [152, 262] width 160 height 14
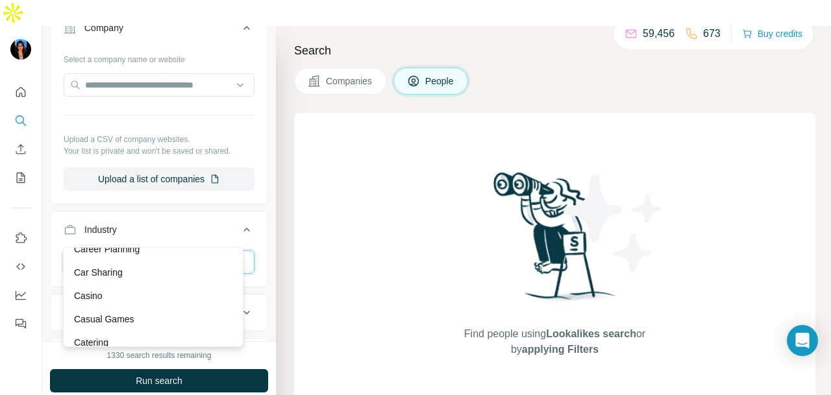
scroll to position [1818, 0]
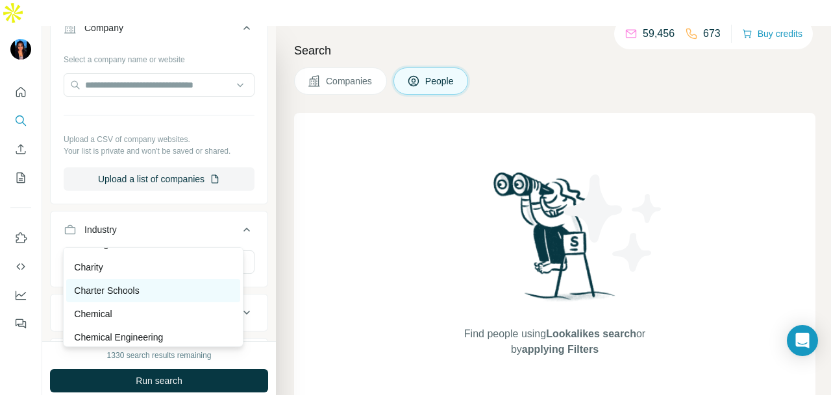
click at [157, 297] on div "Charter Schools" at bounding box center [153, 290] width 158 height 13
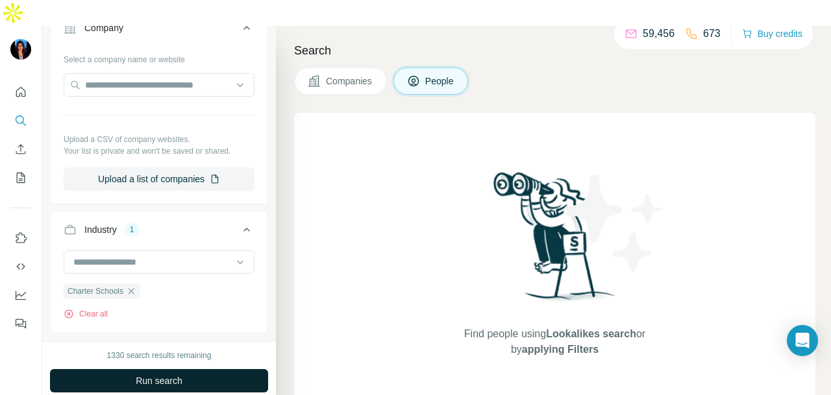
click at [168, 375] on span "Run search" at bounding box center [159, 381] width 47 height 13
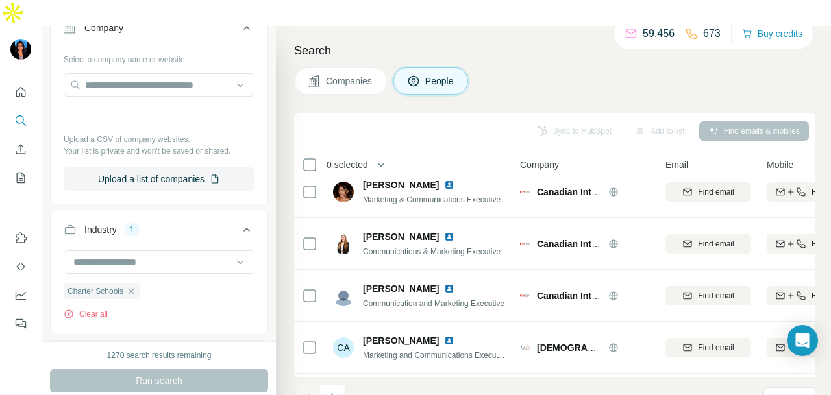
scroll to position [2924, 0]
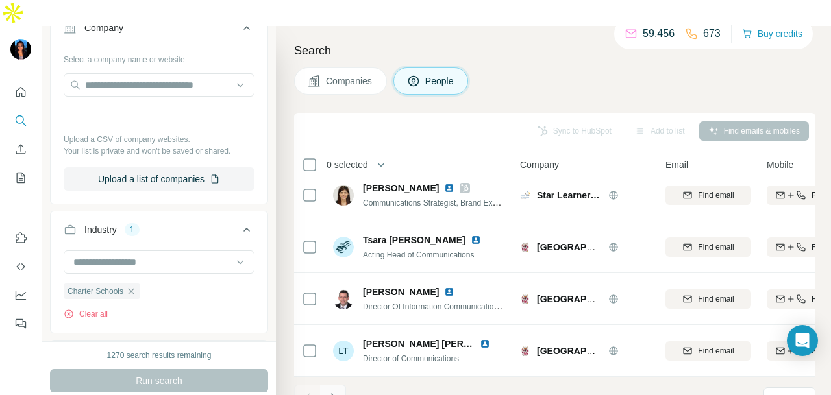
click at [331, 392] on icon "Navigate to next page" at bounding box center [333, 398] width 13 height 13
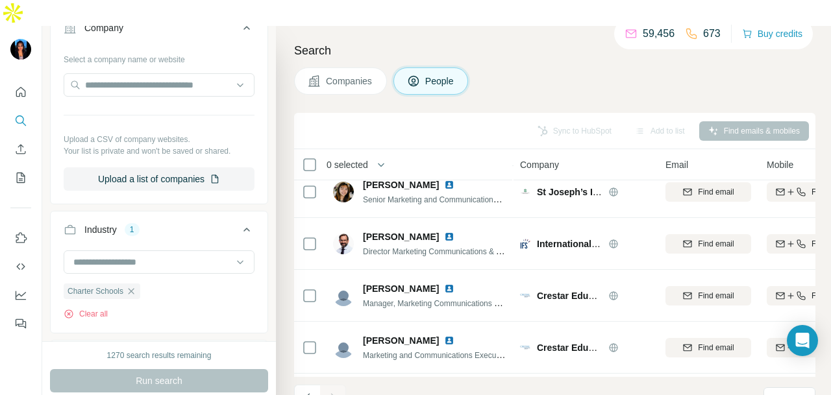
scroll to position [1677, 0]
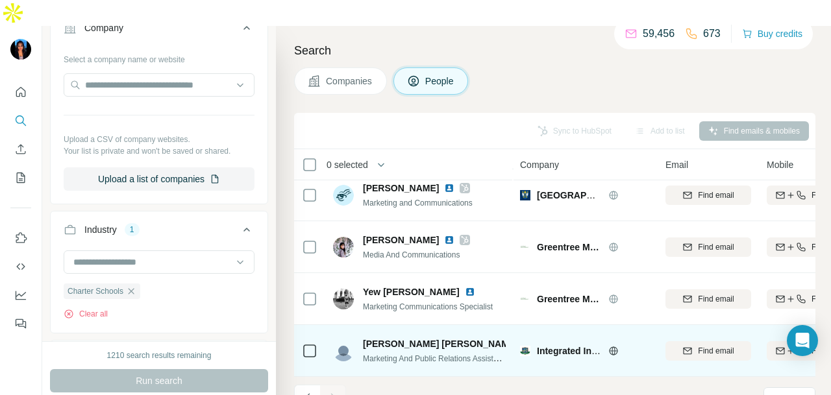
click at [523, 339] on img at bounding box center [528, 344] width 10 height 10
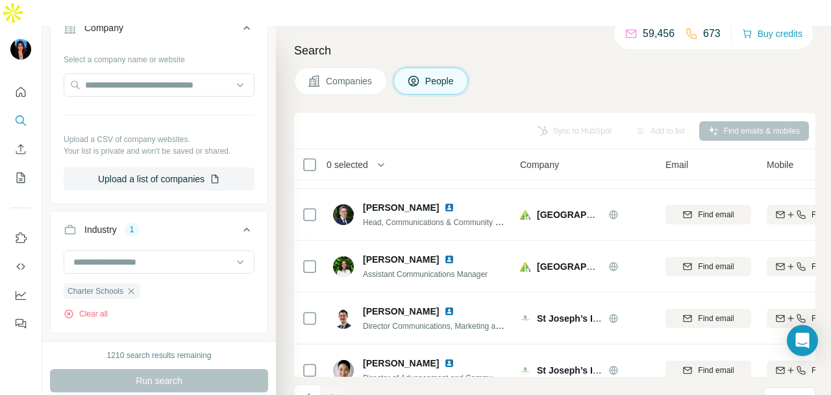
scroll to position [0, 0]
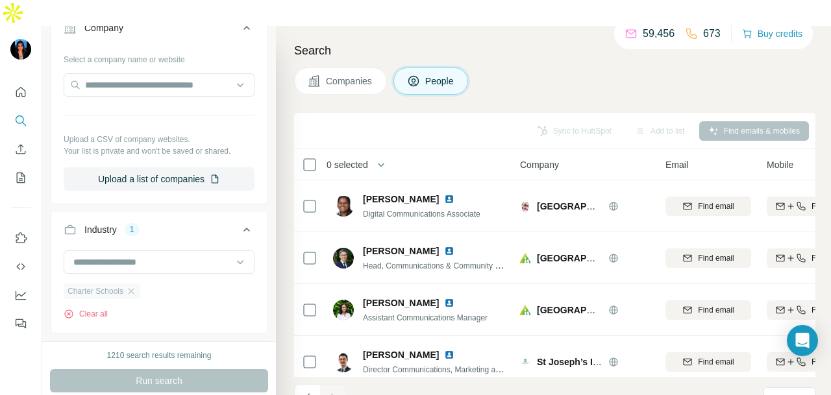
click at [138, 284] on div "Charter Schools" at bounding box center [102, 292] width 77 height 16
click at [136, 286] on icon "button" at bounding box center [131, 291] width 10 height 10
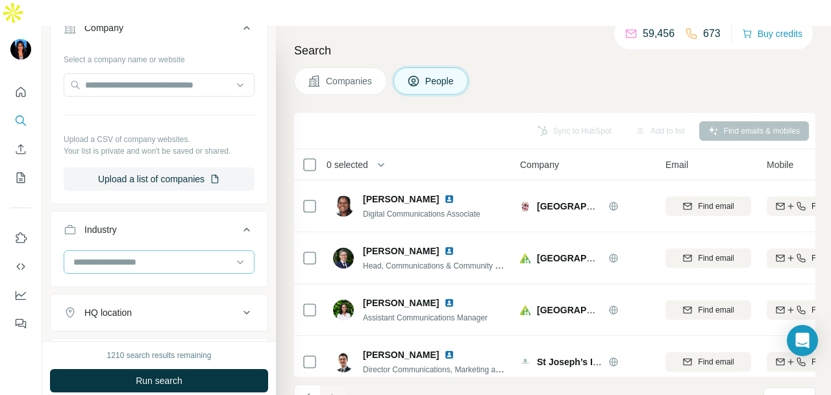
click at [193, 255] on input at bounding box center [152, 262] width 160 height 14
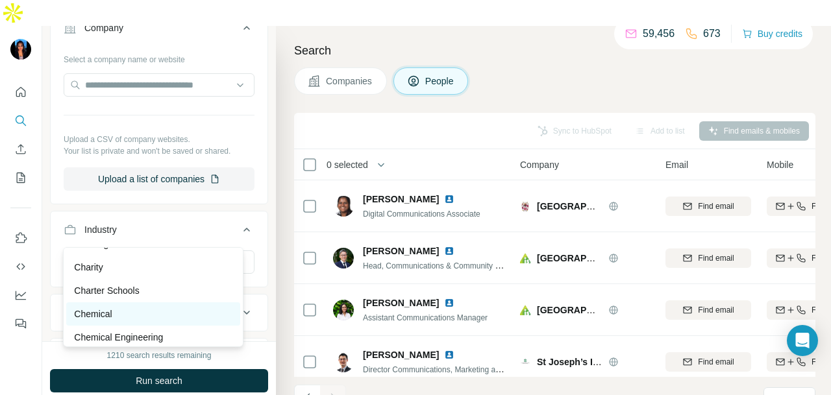
click at [118, 321] on div "Chemical" at bounding box center [153, 314] width 158 height 13
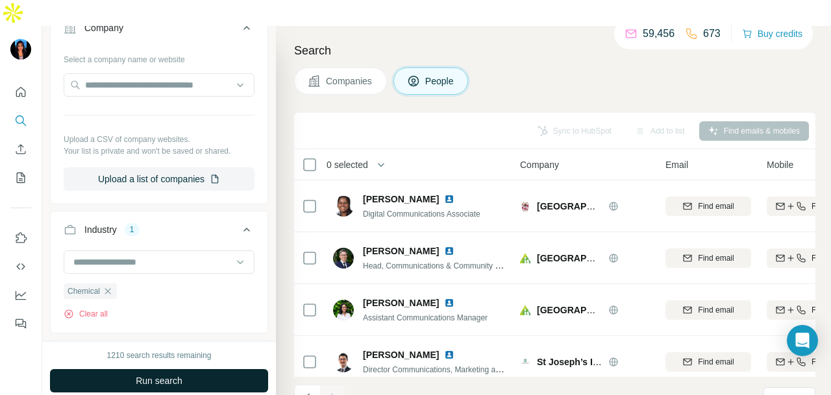
click at [203, 370] on button "Run search" at bounding box center [159, 381] width 218 height 23
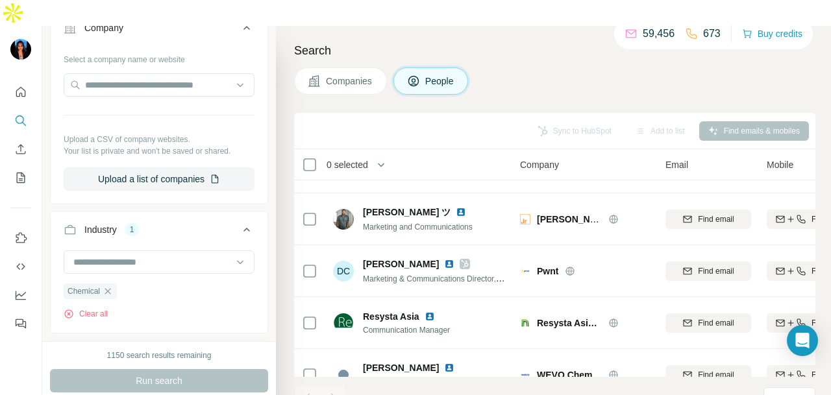
scroll to position [2820, 0]
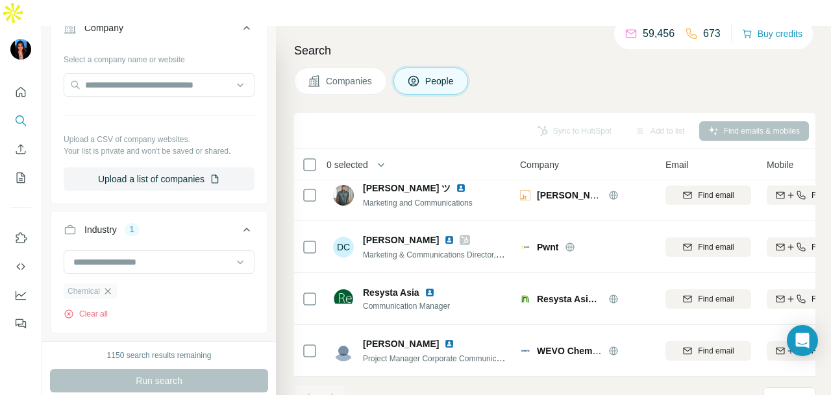
click at [106, 286] on icon "button" at bounding box center [108, 291] width 10 height 10
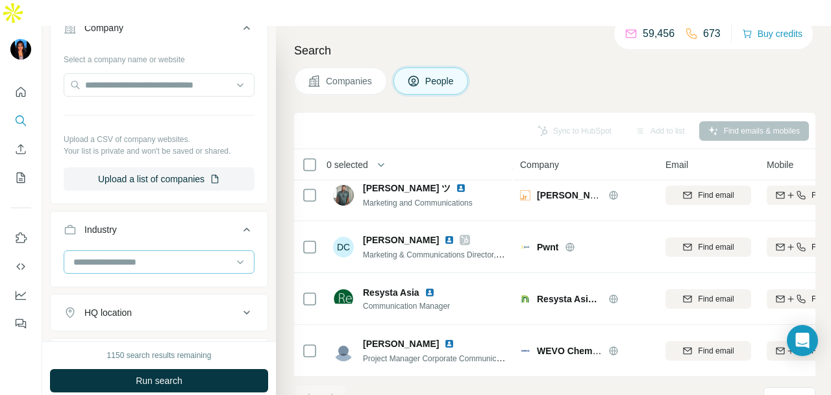
click at [156, 255] on input at bounding box center [152, 262] width 160 height 14
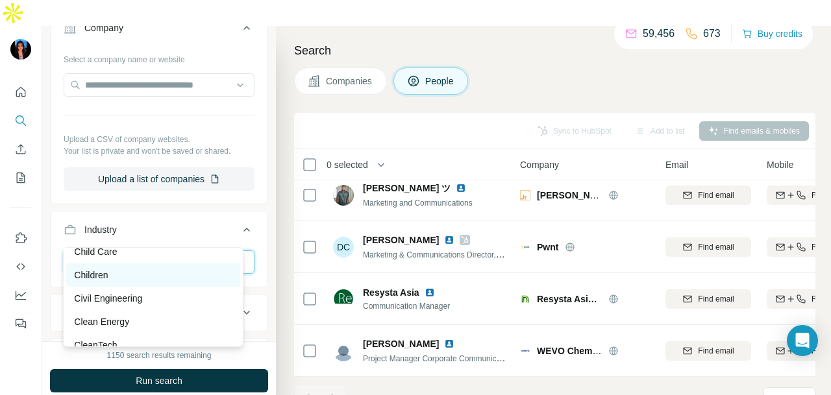
scroll to position [1948, 0]
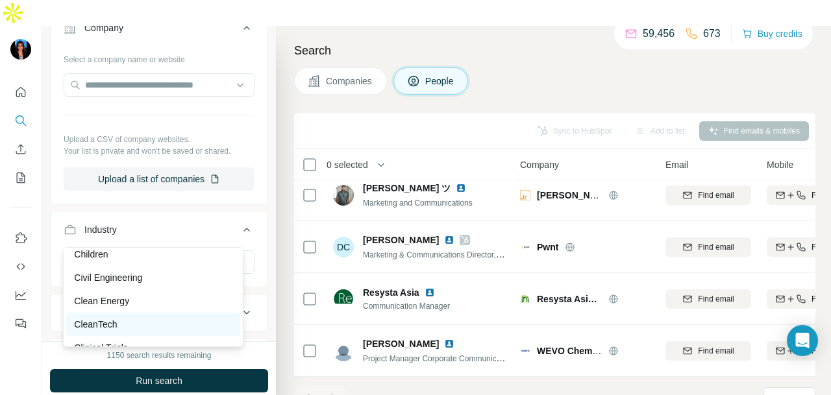
click at [141, 331] on div "CleanTech" at bounding box center [153, 324] width 158 height 13
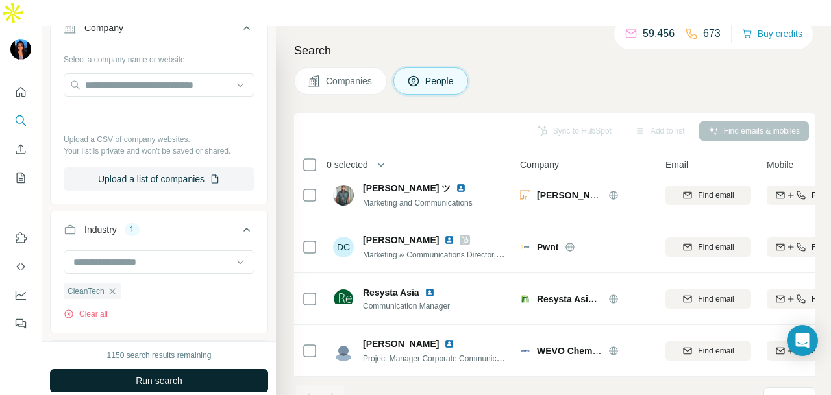
click at [156, 375] on span "Run search" at bounding box center [159, 381] width 47 height 13
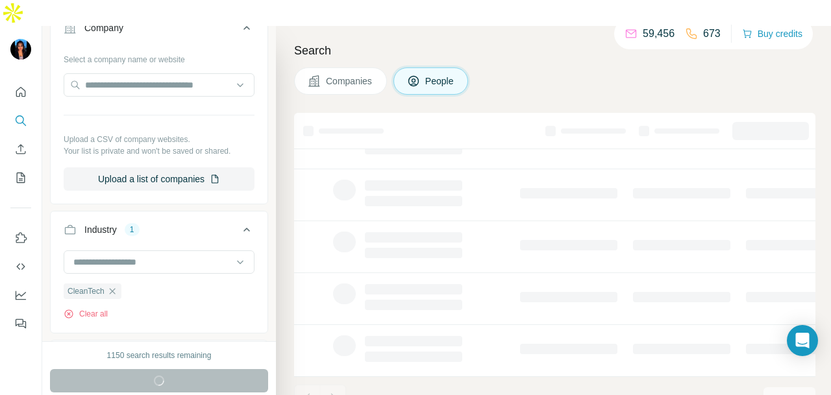
scroll to position [326, 0]
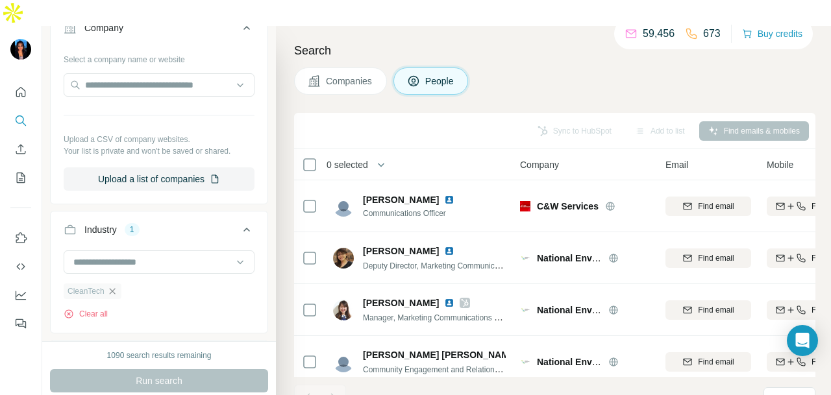
click at [113, 286] on icon "button" at bounding box center [112, 291] width 10 height 10
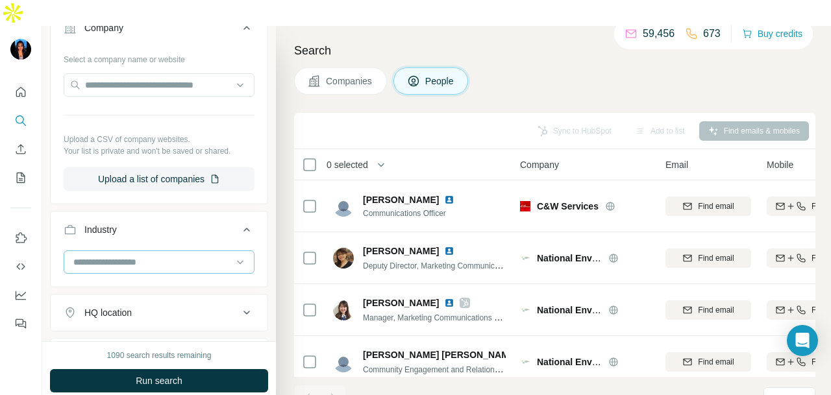
click at [175, 255] on input at bounding box center [152, 262] width 160 height 14
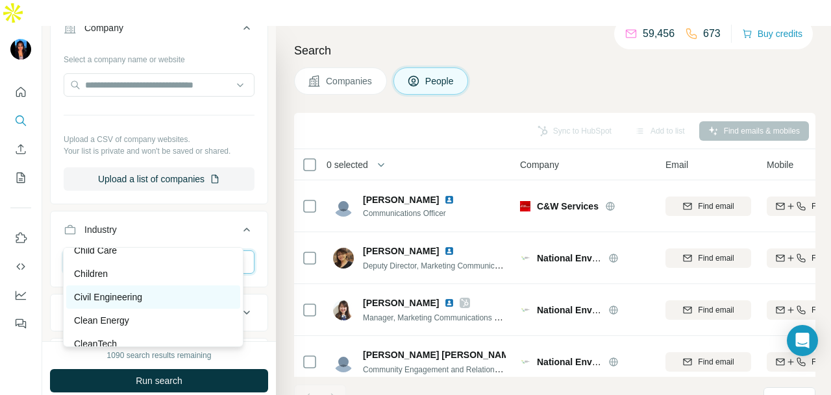
scroll to position [1948, 0]
click at [115, 308] on p "Clean Energy" at bounding box center [101, 301] width 55 height 13
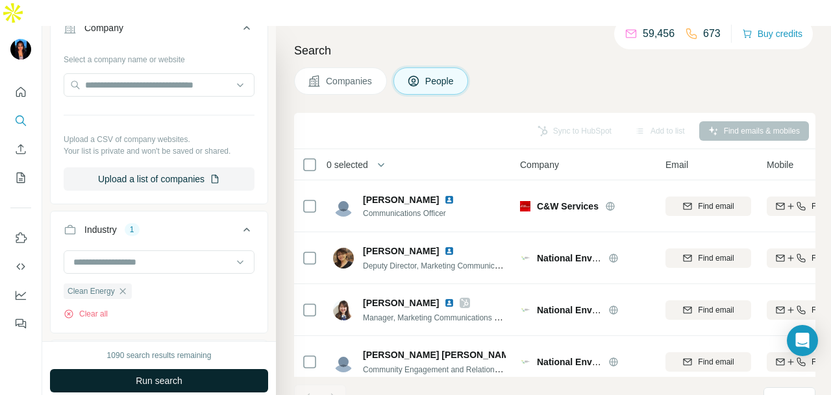
click at [153, 370] on button "Run search" at bounding box center [159, 381] width 218 height 23
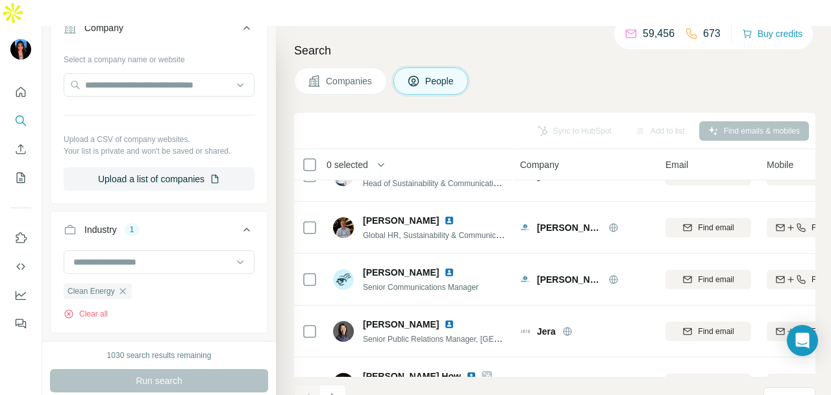
scroll to position [2924, 0]
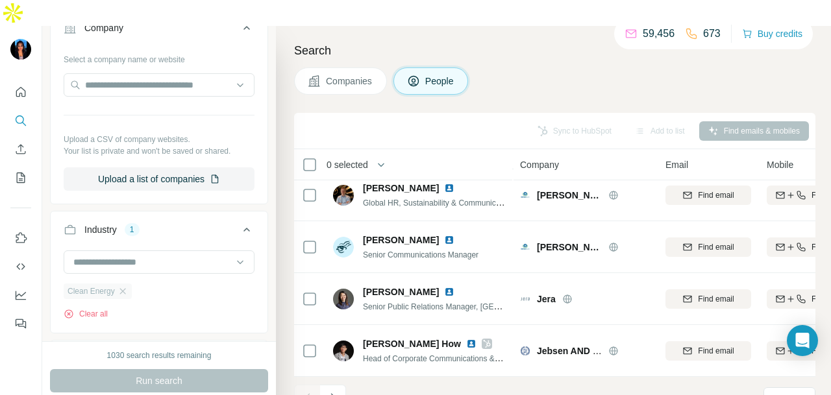
click at [129, 284] on div "Clean Energy" at bounding box center [98, 292] width 68 height 16
click at [121, 286] on icon "button" at bounding box center [123, 291] width 10 height 10
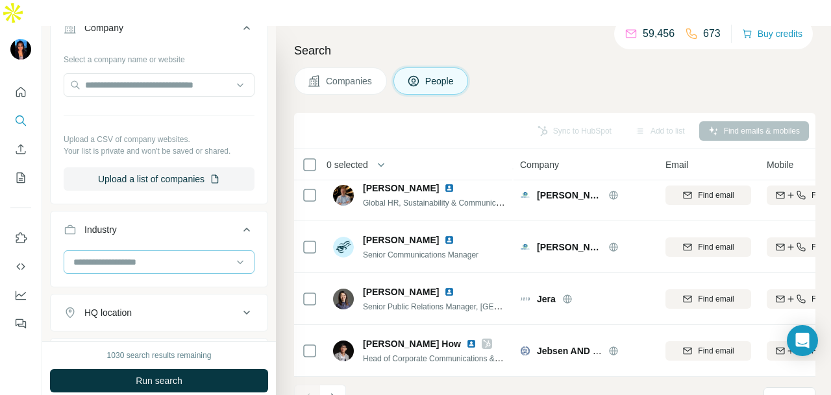
click at [178, 255] on input at bounding box center [152, 262] width 160 height 14
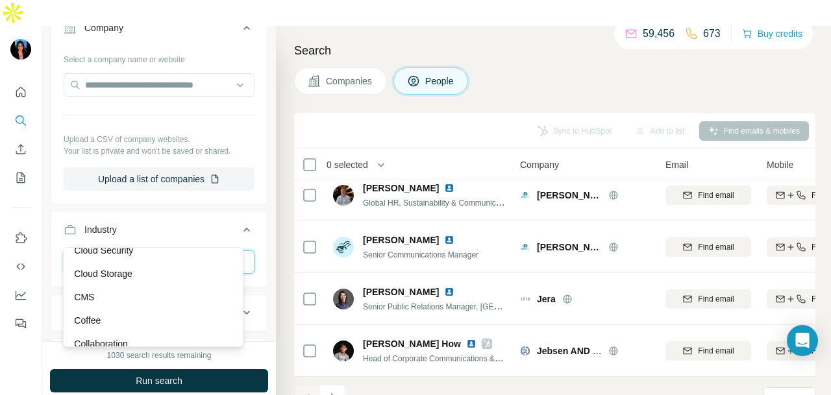
scroll to position [2208, 0]
click at [116, 282] on div "Coffee" at bounding box center [153, 275] width 158 height 13
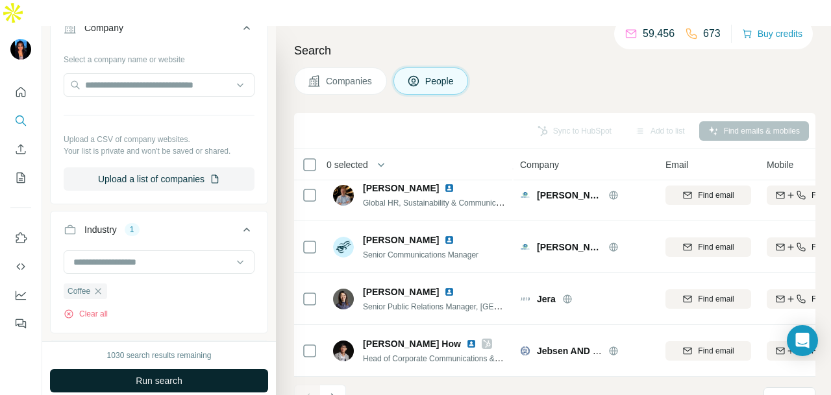
click at [201, 370] on button "Run search" at bounding box center [159, 381] width 218 height 23
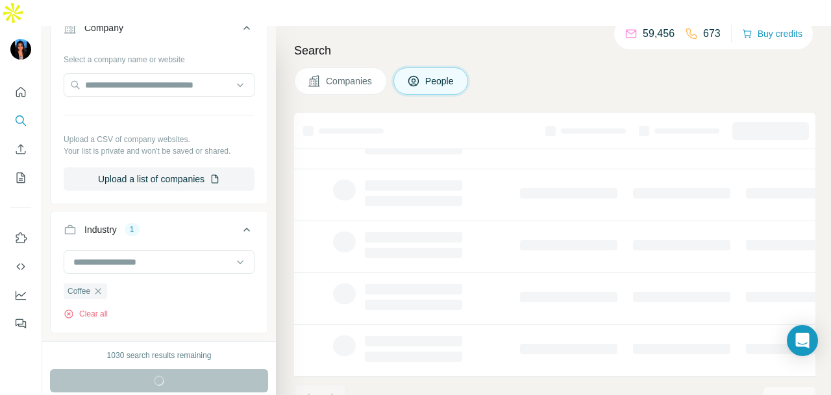
scroll to position [326, 0]
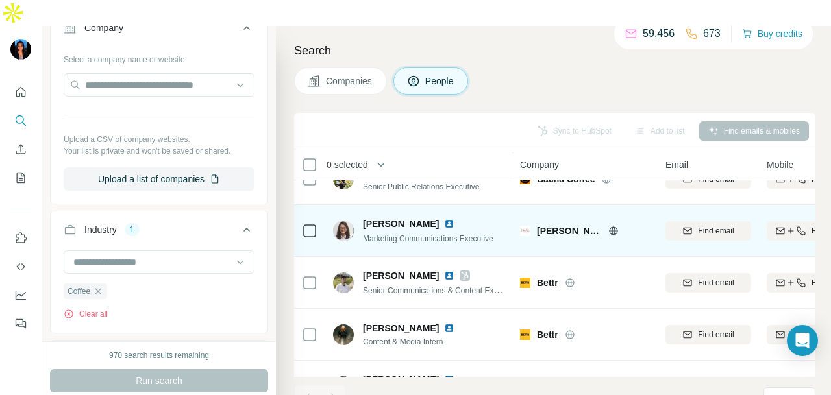
scroll to position [378, 0]
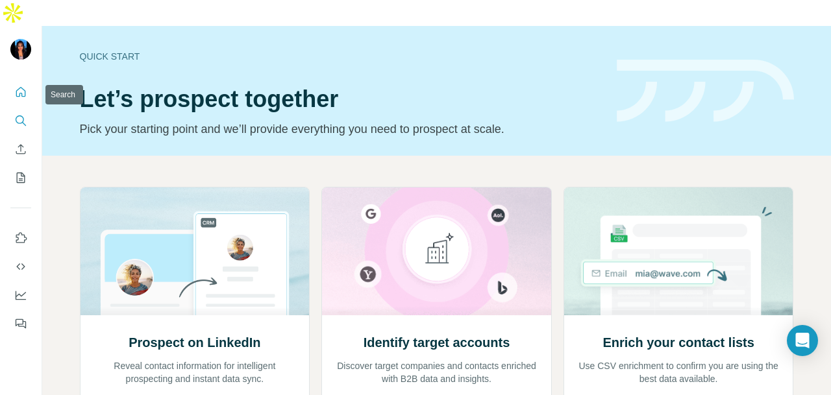
click at [18, 109] on button "Search" at bounding box center [20, 120] width 21 height 23
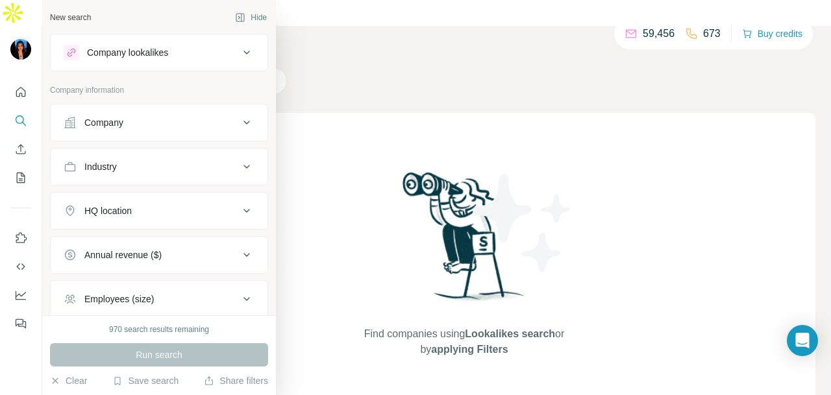
click at [203, 118] on div "Company" at bounding box center [151, 122] width 175 height 13
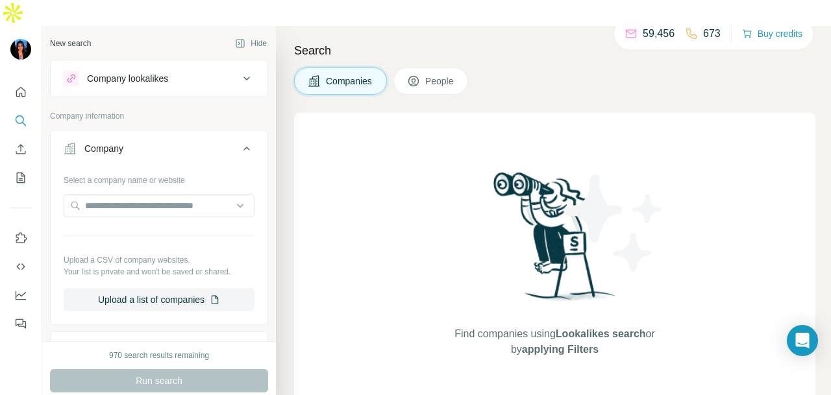
click at [405, 68] on button "People" at bounding box center [431, 81] width 75 height 27
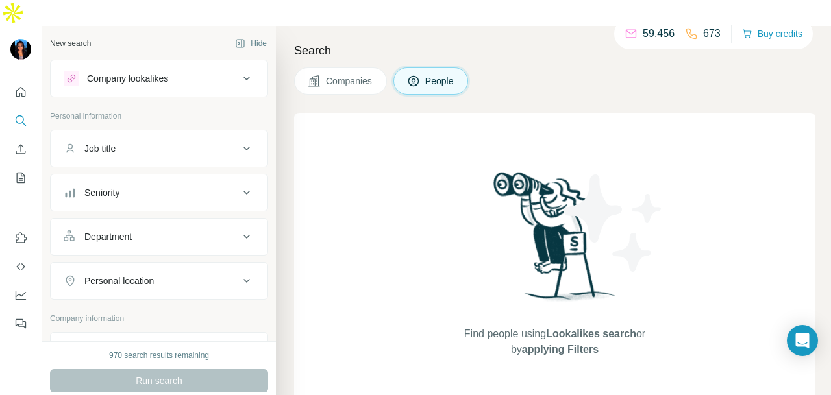
click at [182, 133] on button "Job title" at bounding box center [159, 148] width 217 height 31
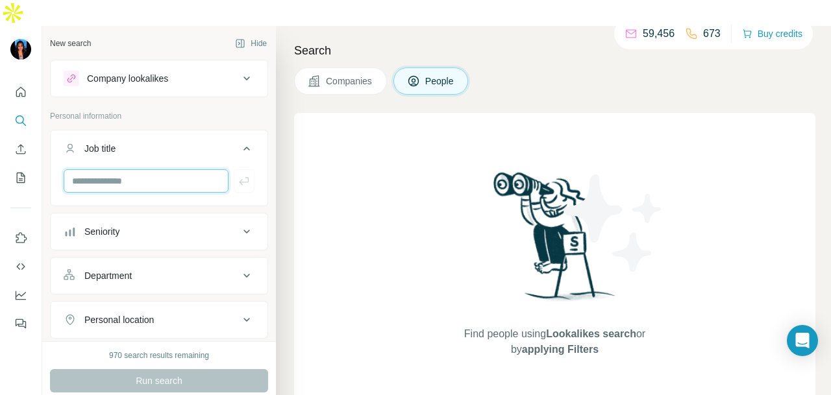
click at [181, 169] on input "text" at bounding box center [146, 180] width 165 height 23
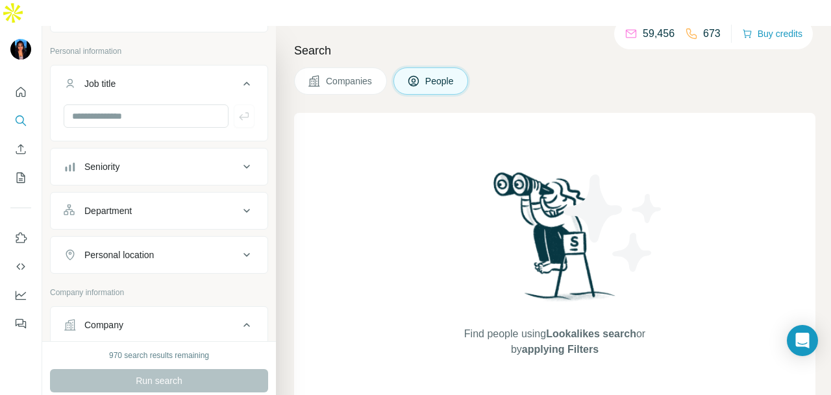
click at [186, 249] on div "Personal location" at bounding box center [151, 255] width 175 height 13
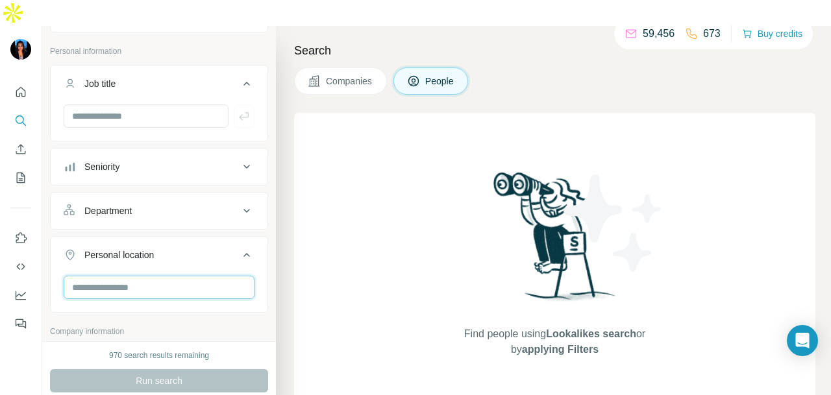
click at [186, 276] on input "text" at bounding box center [159, 287] width 191 height 23
type input "****"
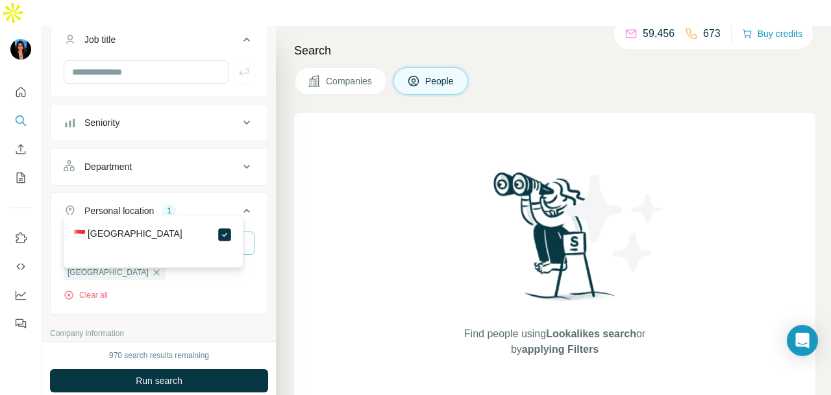
scroll to position [130, 0]
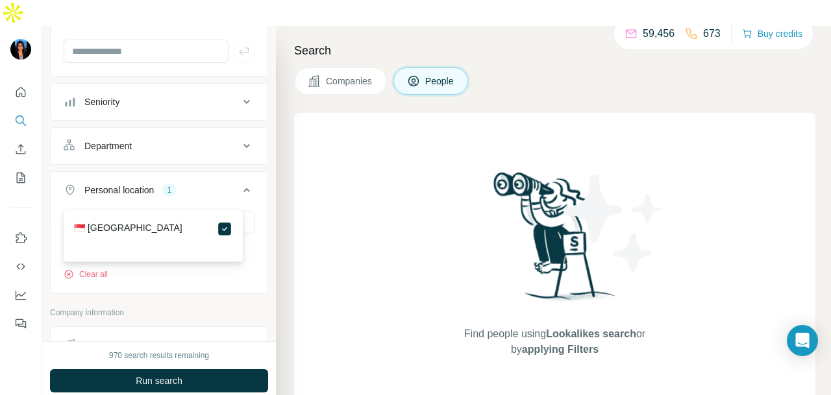
click at [260, 189] on div "New search Hide Company lookalikes Personal information Job title Seniority Dep…" at bounding box center [159, 184] width 234 height 316
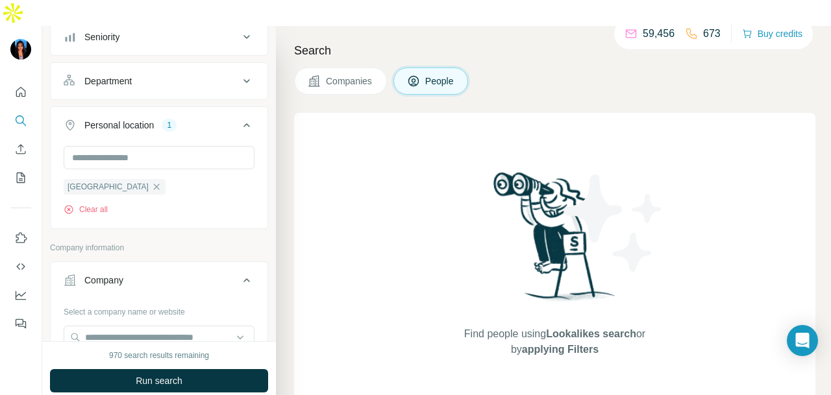
scroll to position [65, 0]
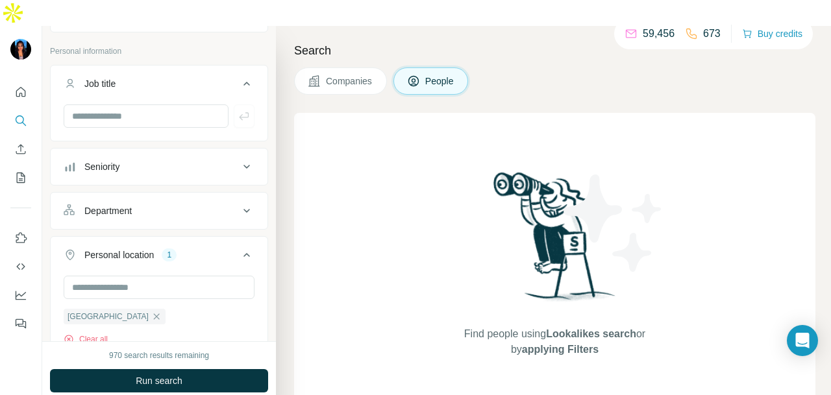
click at [227, 205] on div "Department" at bounding box center [151, 211] width 175 height 13
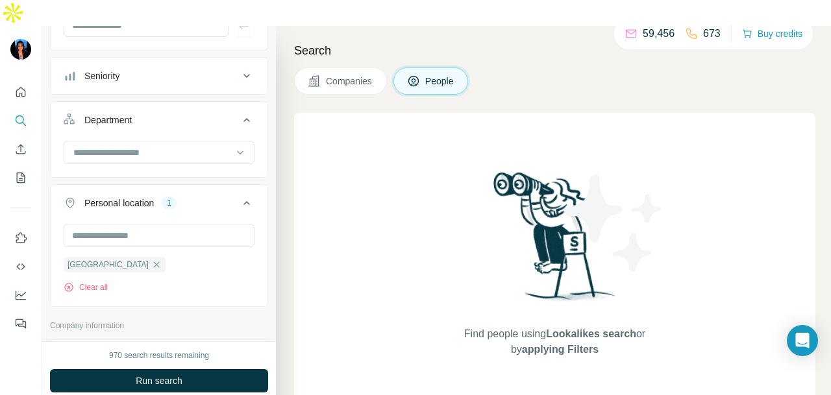
scroll to position [195, 0]
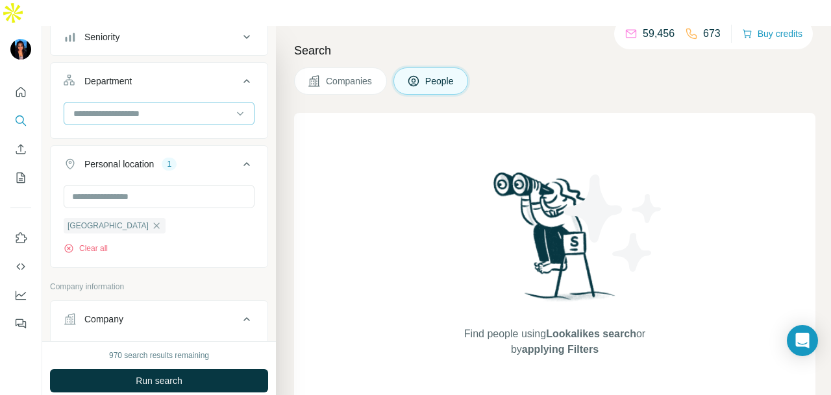
click at [179, 106] on input at bounding box center [152, 113] width 160 height 14
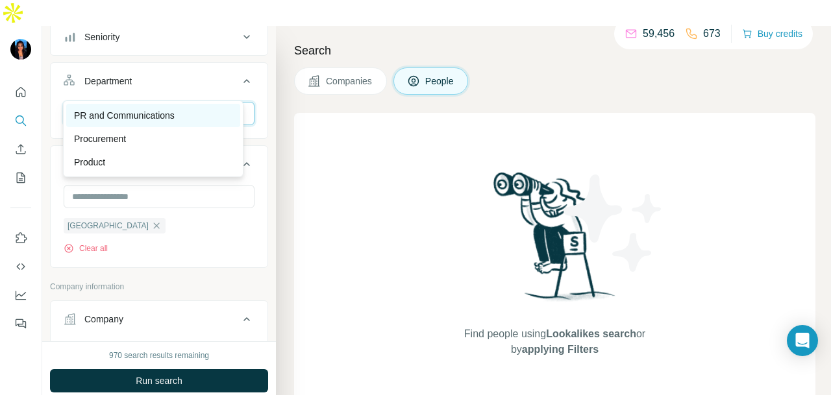
type input "**"
click at [175, 110] on p "PR and Communications" at bounding box center [124, 115] width 101 height 13
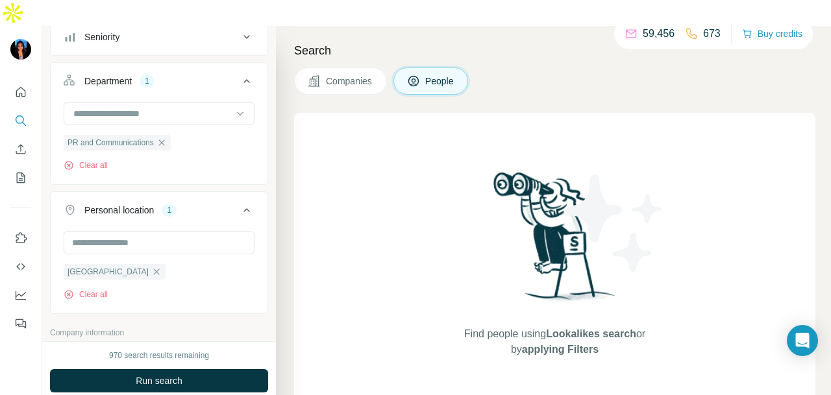
scroll to position [0, 0]
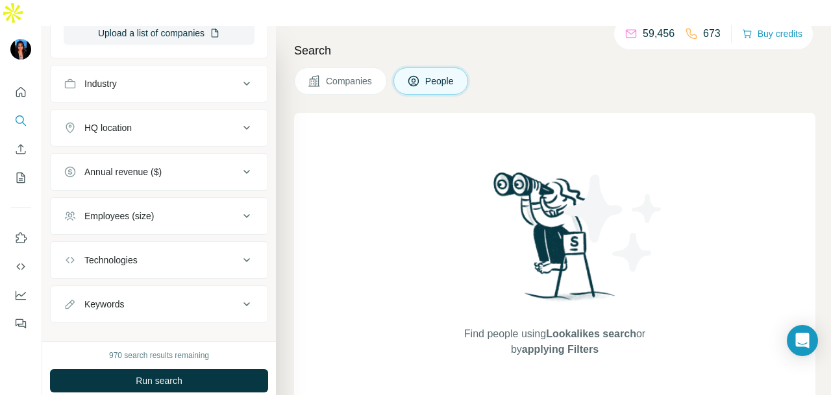
scroll to position [691, 0]
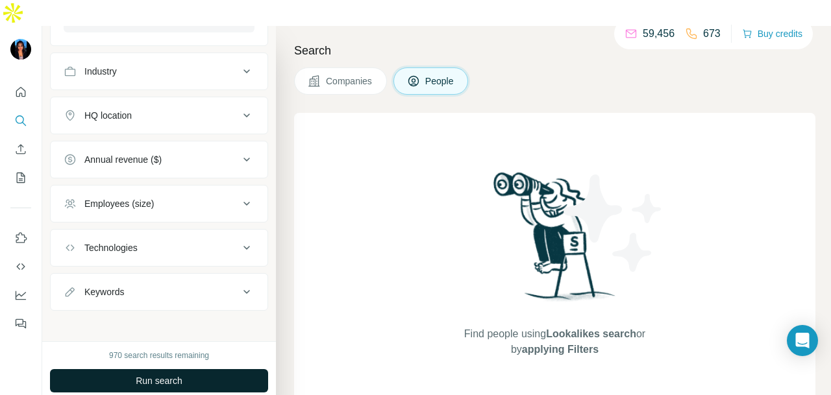
click at [136, 375] on span "Run search" at bounding box center [159, 381] width 47 height 13
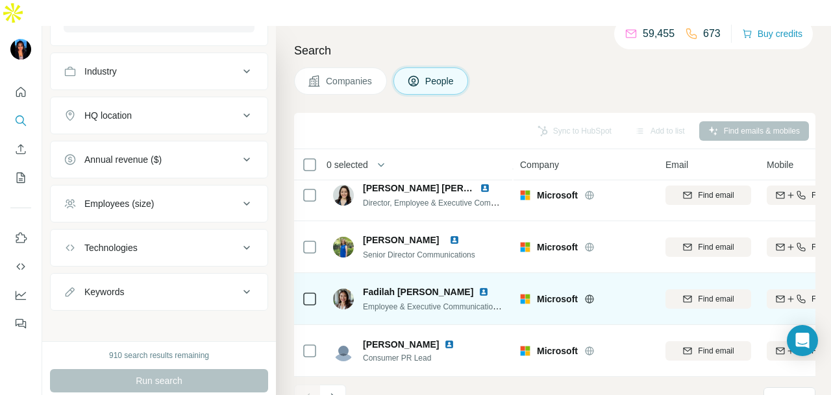
scroll to position [2924, 0]
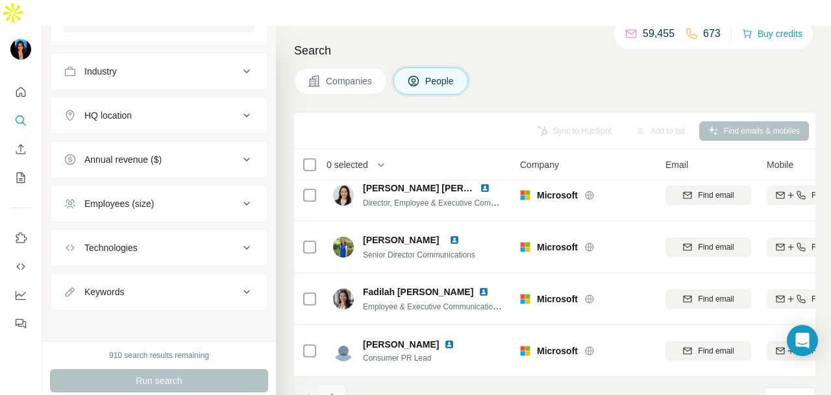
click at [329, 392] on icon "Navigate to next page" at bounding box center [333, 398] width 13 height 13
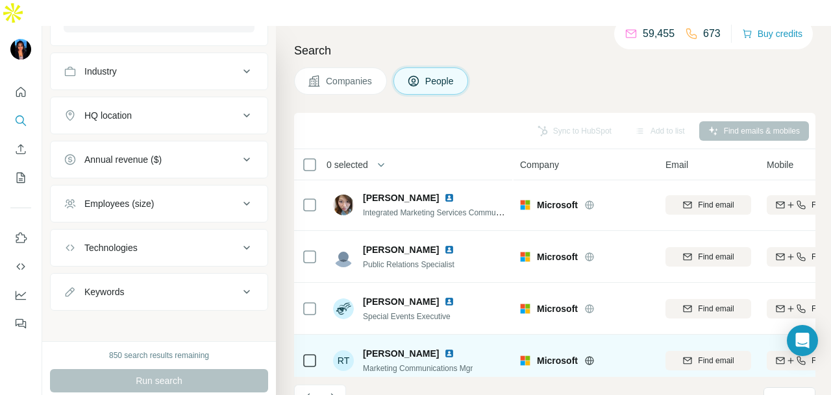
scroll to position [0, 0]
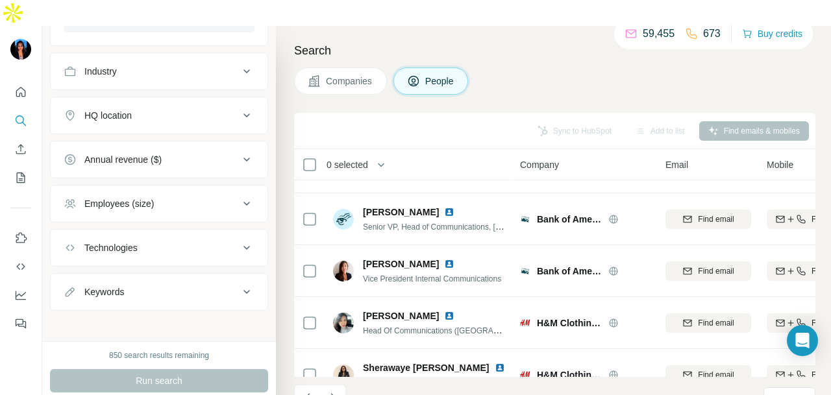
drag, startPoint x: 342, startPoint y: 367, endPoint x: 255, endPoint y: 314, distance: 102.6
click at [342, 385] on button "Navigate to next page" at bounding box center [333, 398] width 26 height 26
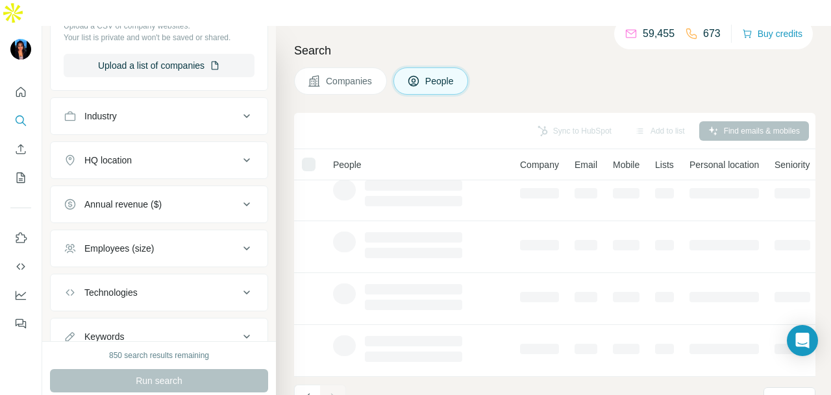
scroll to position [626, 0]
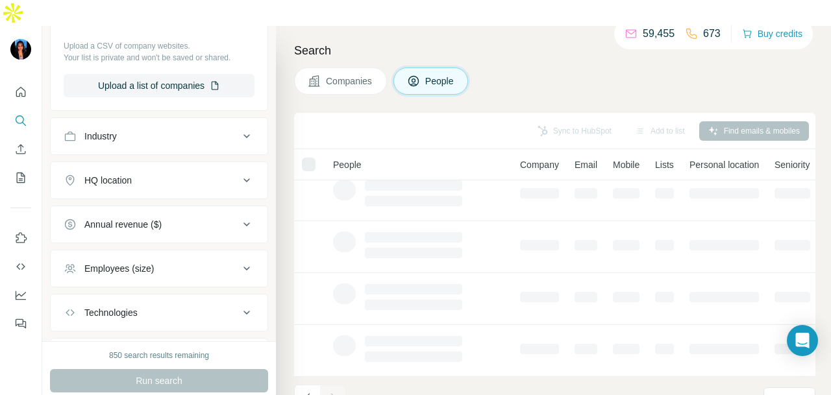
click at [186, 130] on div "Industry" at bounding box center [151, 136] width 175 height 13
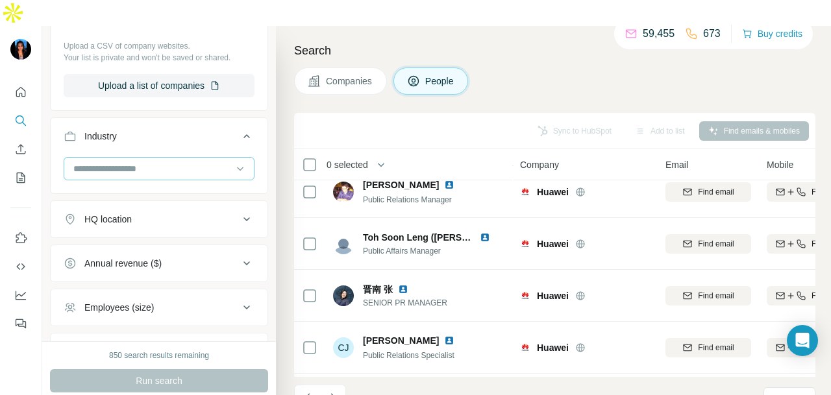
click at [173, 162] on input at bounding box center [152, 169] width 160 height 14
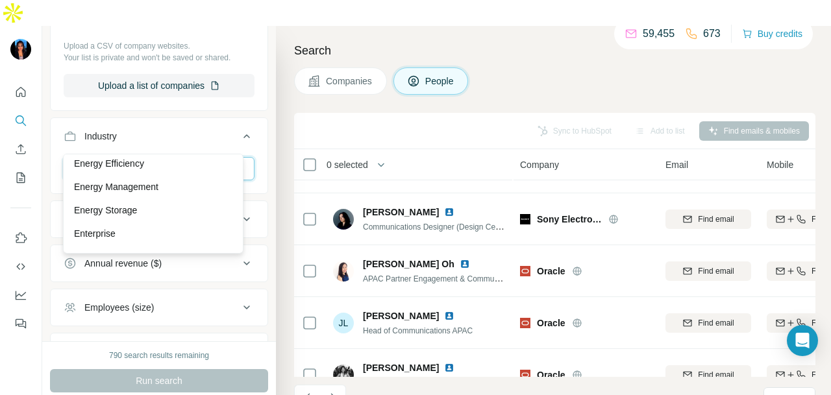
scroll to position [5130, 0]
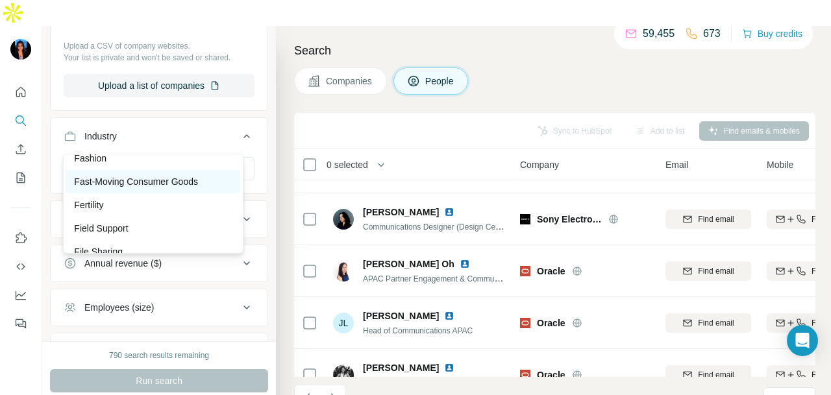
click at [151, 188] on p "Fast-Moving Consumer Goods" at bounding box center [136, 181] width 124 height 13
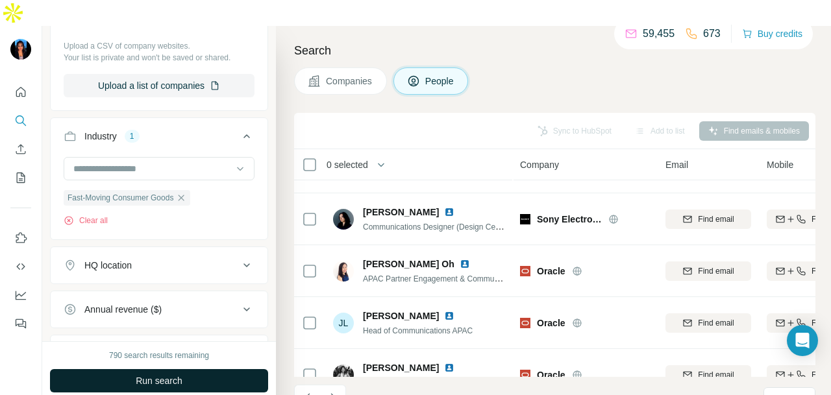
click at [171, 375] on span "Run search" at bounding box center [159, 381] width 47 height 13
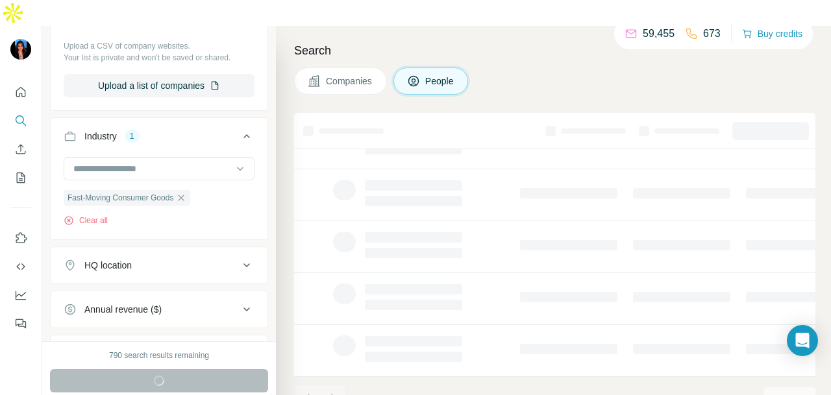
scroll to position [326, 0]
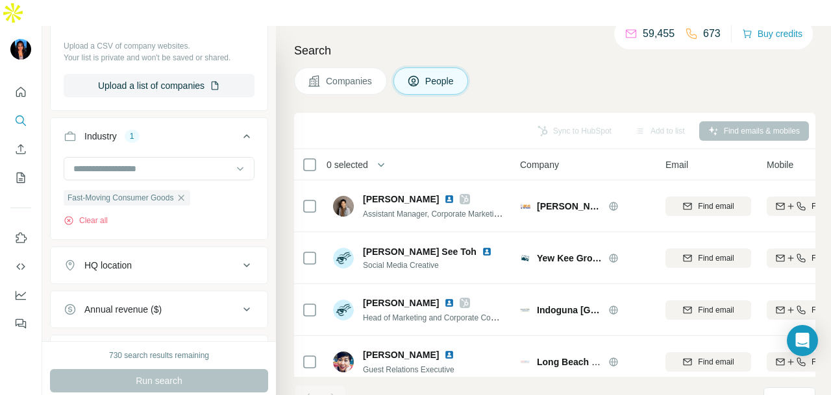
scroll to position [274, 0]
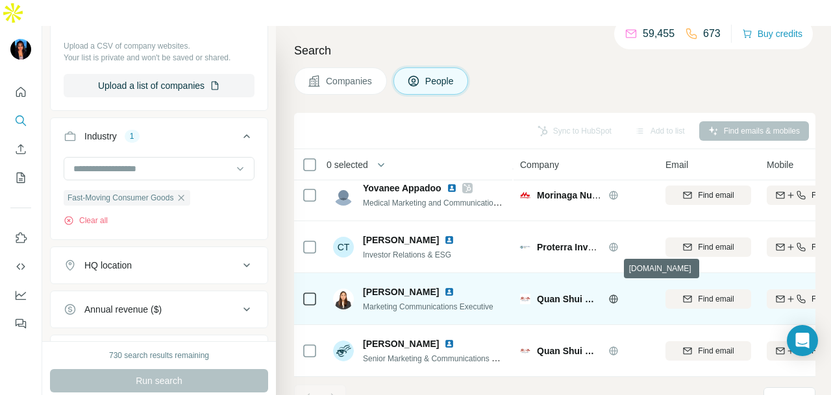
click at [616, 294] on icon at bounding box center [613, 299] width 10 height 10
click at [444, 287] on img at bounding box center [449, 292] width 10 height 10
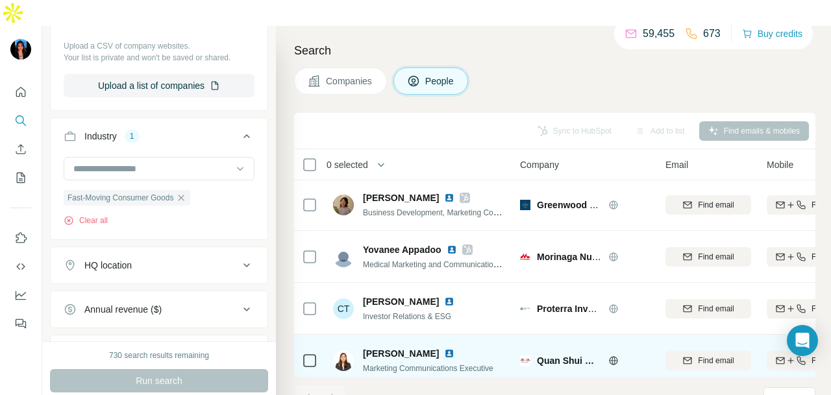
scroll to position [0, 0]
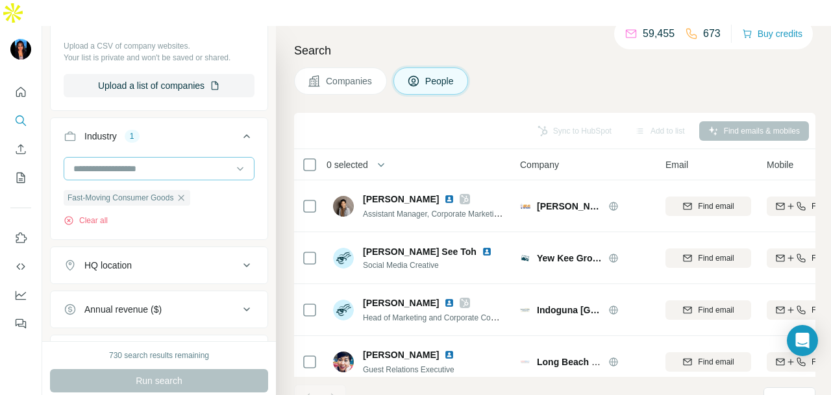
click at [184, 195] on icon "button" at bounding box center [182, 198] width 6 height 6
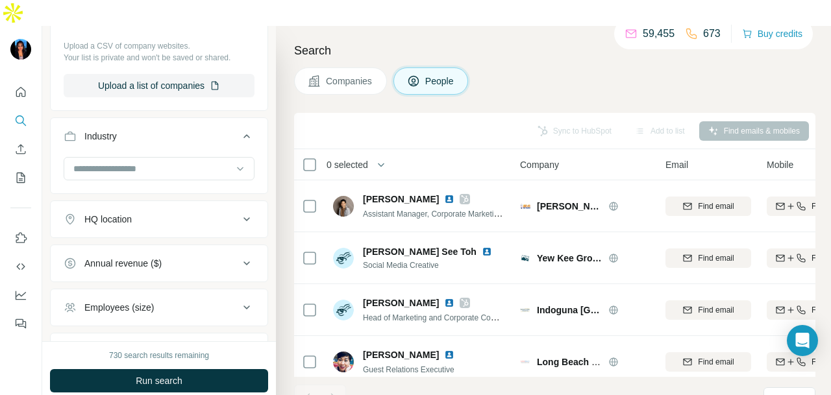
drag, startPoint x: 207, startPoint y: 138, endPoint x: 207, endPoint y: 151, distance: 13.0
click at [207, 162] on input at bounding box center [152, 169] width 160 height 14
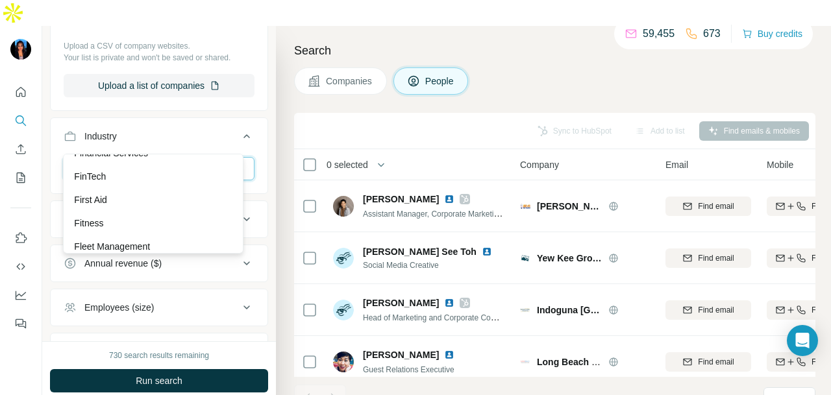
scroll to position [5390, 0]
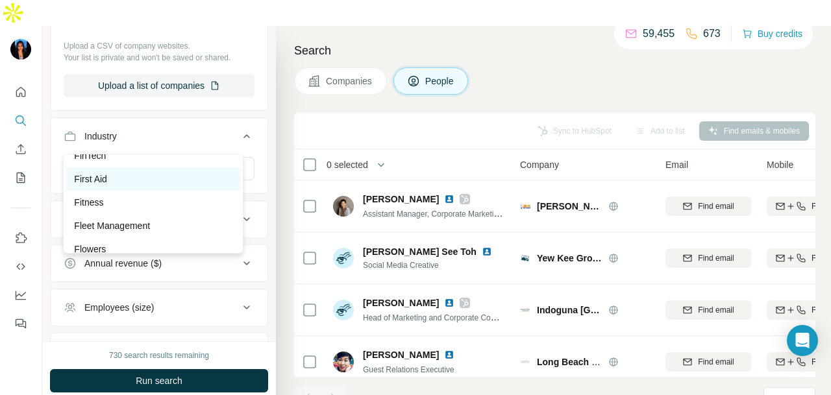
click at [200, 186] on div "First Aid" at bounding box center [153, 179] width 158 height 13
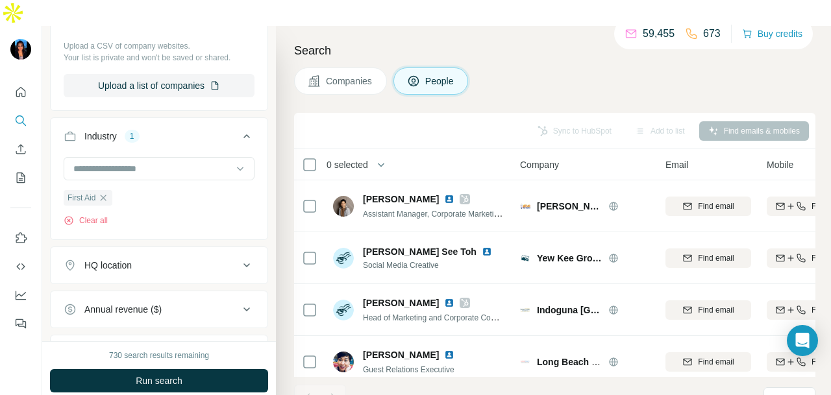
click at [224, 370] on button "Run search" at bounding box center [159, 381] width 218 height 23
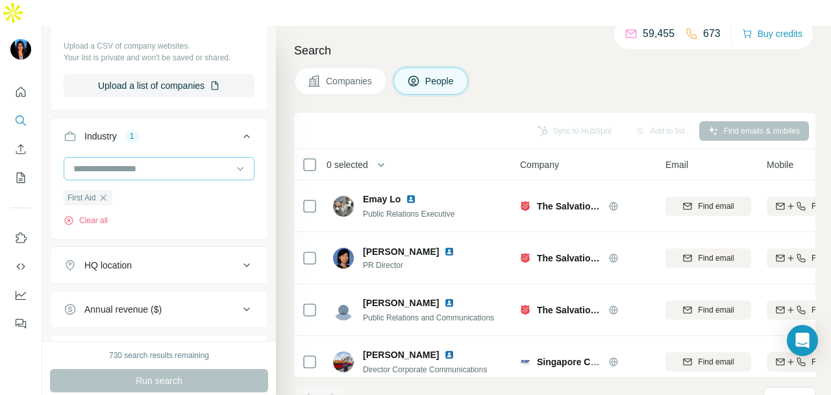
click at [162, 162] on input at bounding box center [152, 169] width 160 height 14
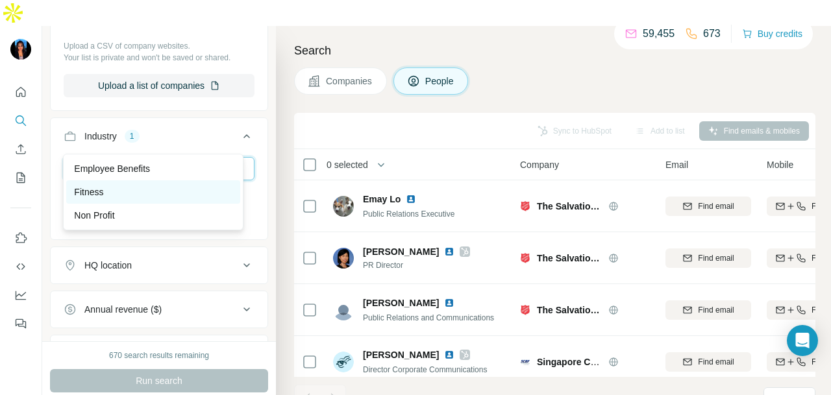
type input "***"
click at [155, 190] on div "Fitness" at bounding box center [153, 192] width 158 height 13
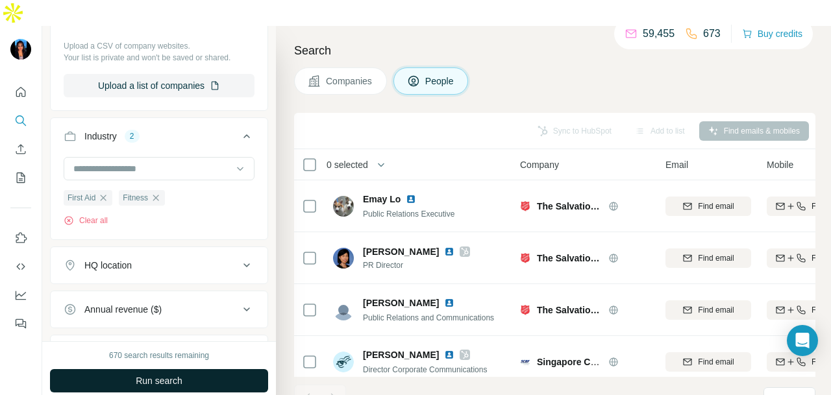
click at [173, 375] on span "Run search" at bounding box center [159, 381] width 47 height 13
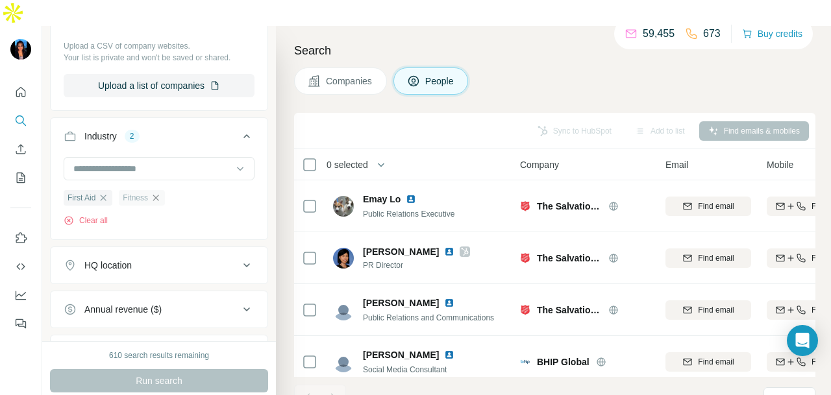
click at [161, 193] on icon "button" at bounding box center [156, 198] width 10 height 10
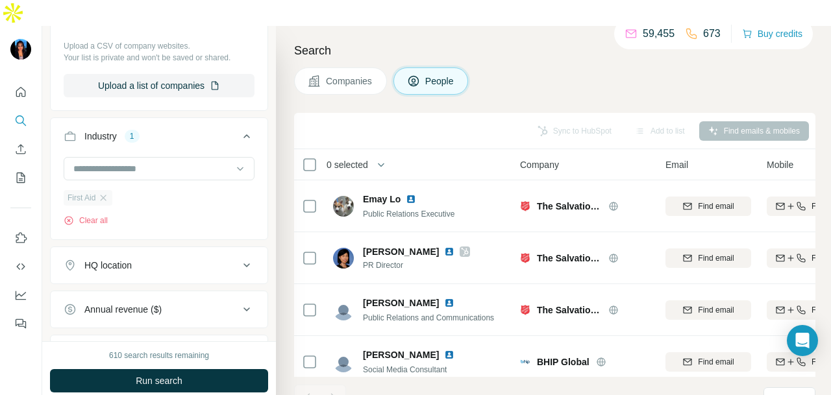
click at [101, 190] on div "First Aid" at bounding box center [88, 198] width 49 height 16
click at [103, 193] on icon "button" at bounding box center [103, 198] width 10 height 10
click at [207, 162] on input at bounding box center [152, 169] width 160 height 14
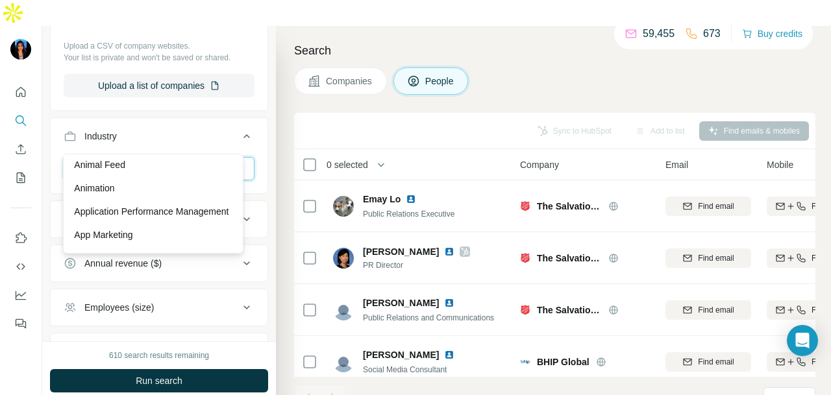
scroll to position [325, 0]
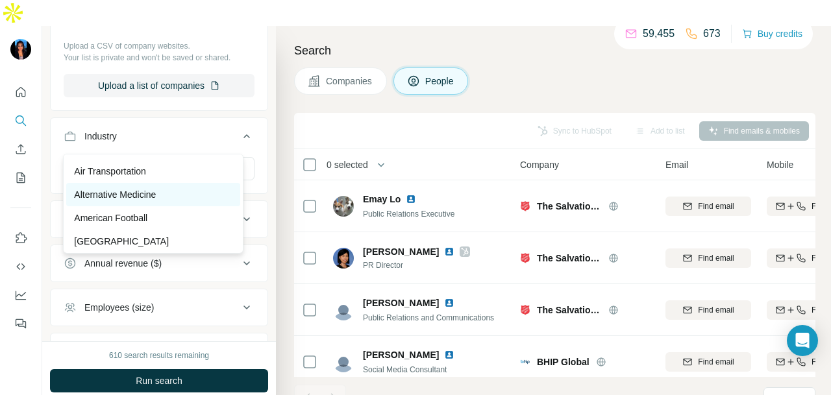
click at [196, 194] on div "Alternative Medicine" at bounding box center [153, 194] width 158 height 13
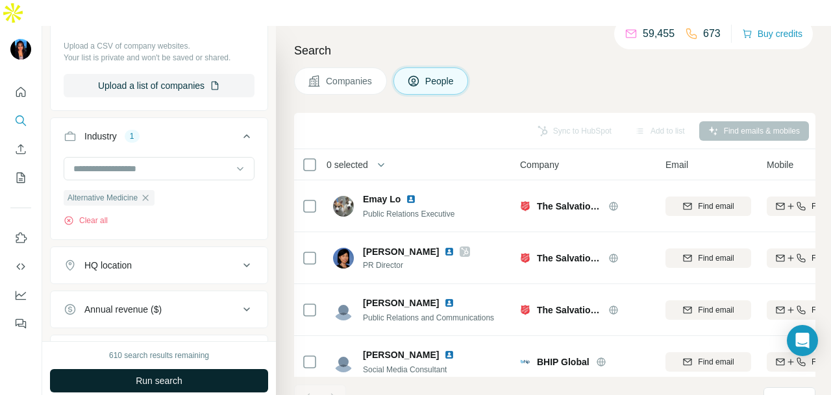
click at [207, 370] on button "Run search" at bounding box center [159, 381] width 218 height 23
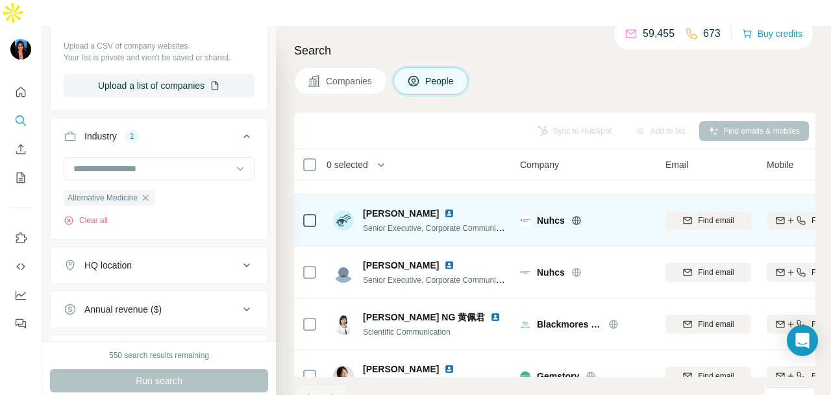
scroll to position [66, 0]
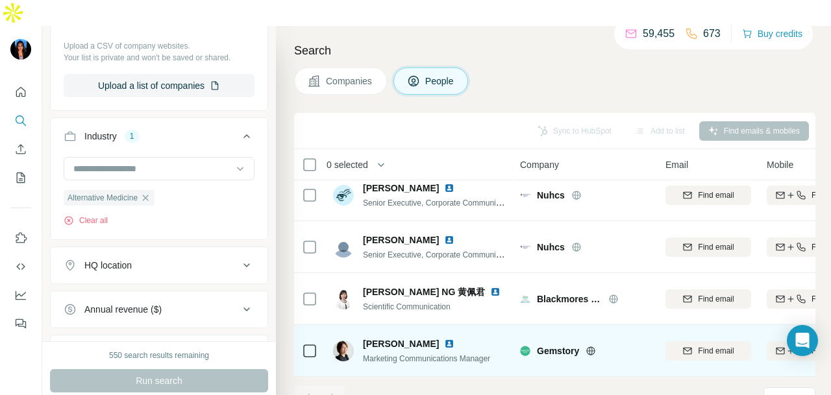
click at [444, 339] on img at bounding box center [449, 344] width 10 height 10
